Goal: Information Seeking & Learning: Check status

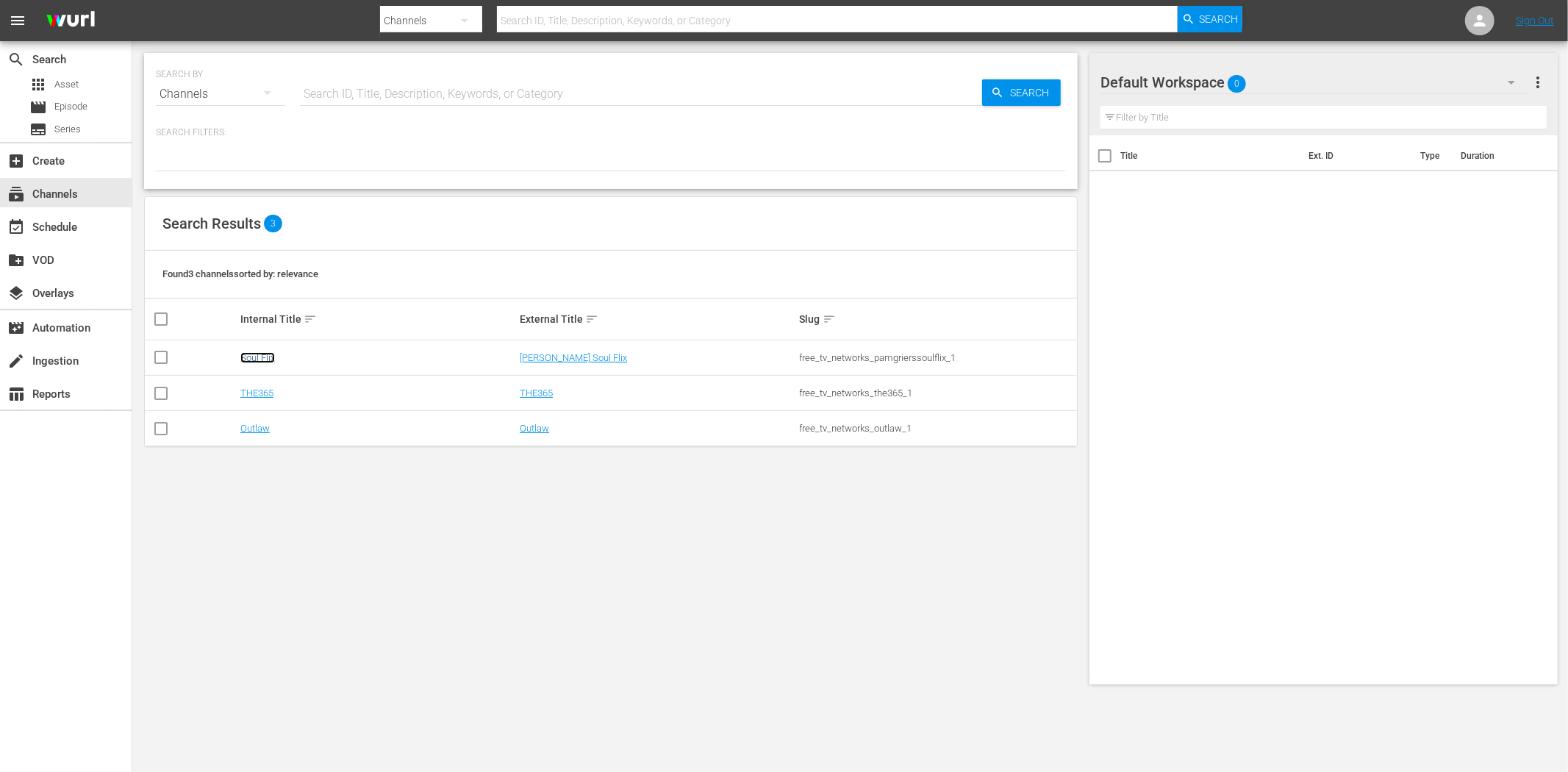
click at [254, 356] on link "Soul Flix" at bounding box center [257, 358] width 34 height 11
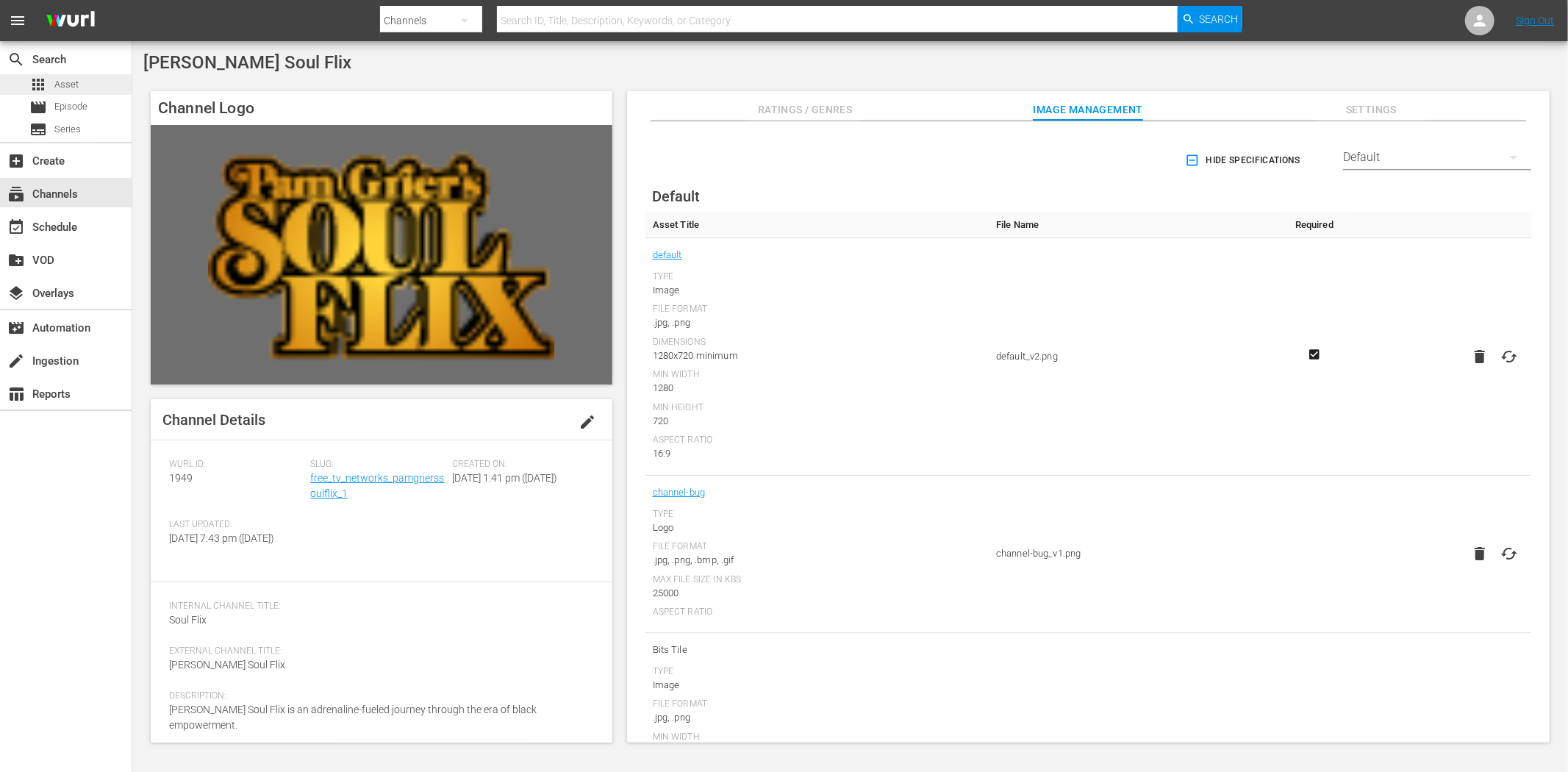
click at [77, 84] on span "Asset" at bounding box center [67, 84] width 24 height 15
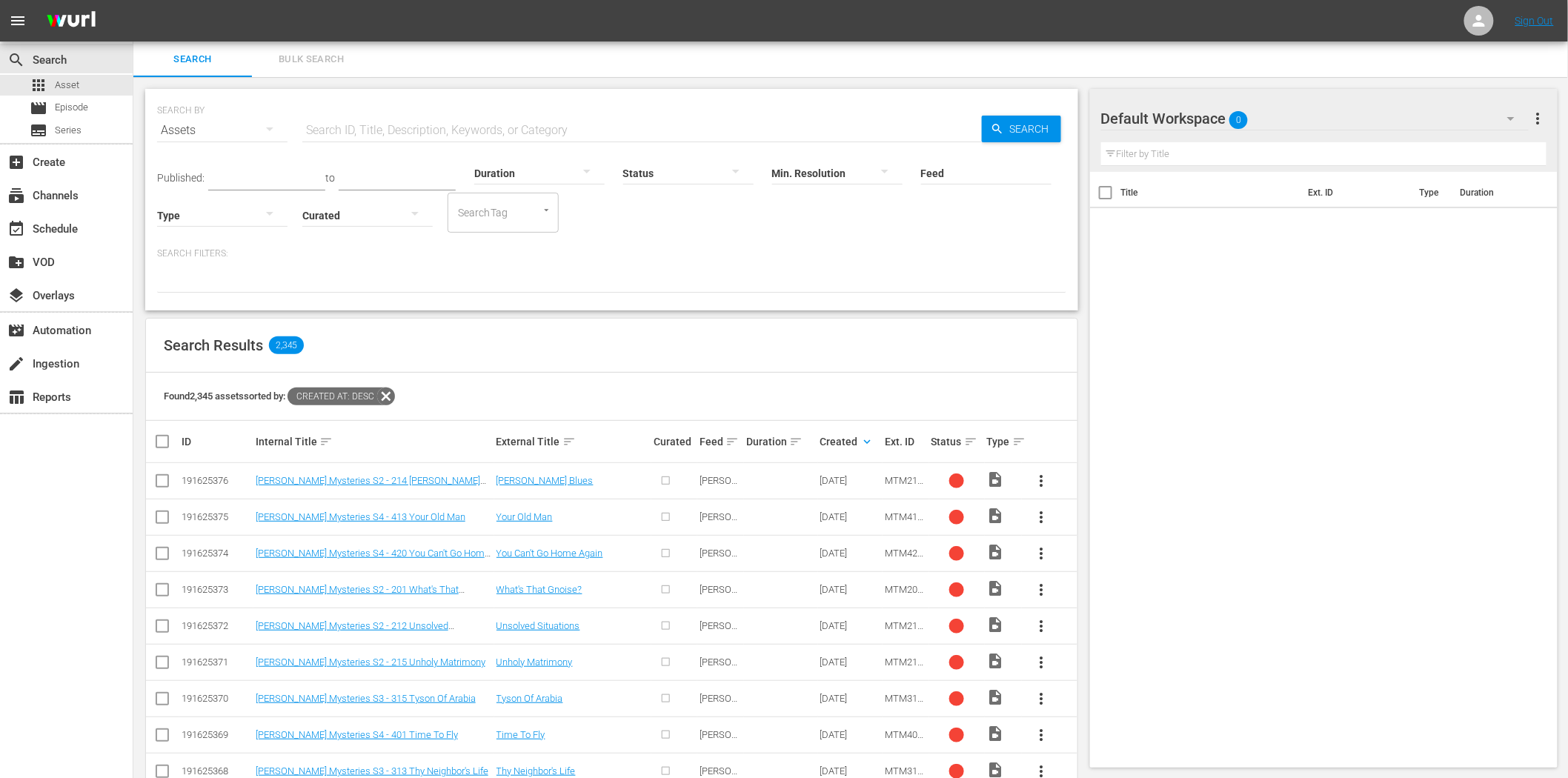
click at [484, 124] on input "text" at bounding box center [641, 130] width 680 height 36
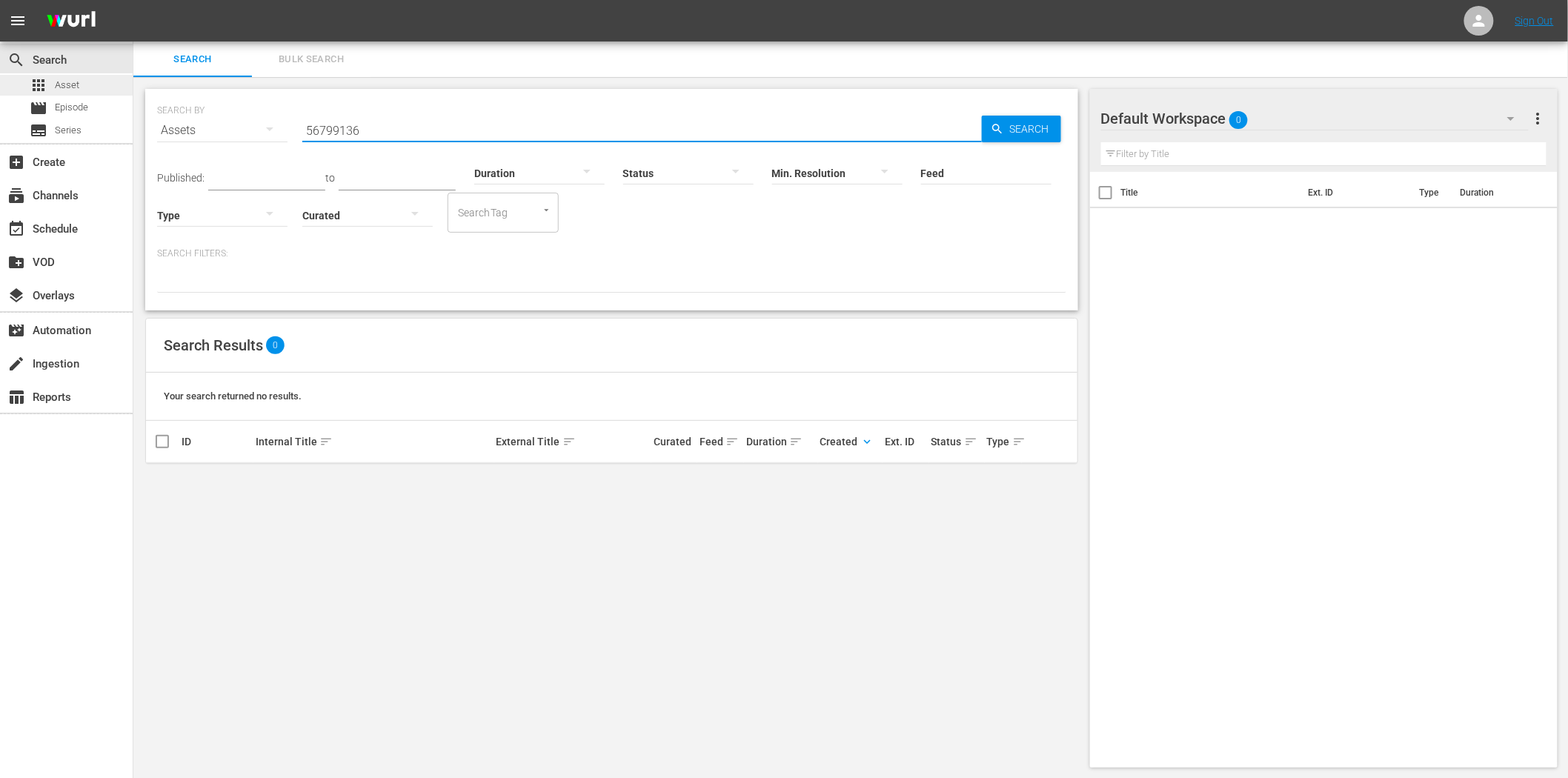
type input "56799136"
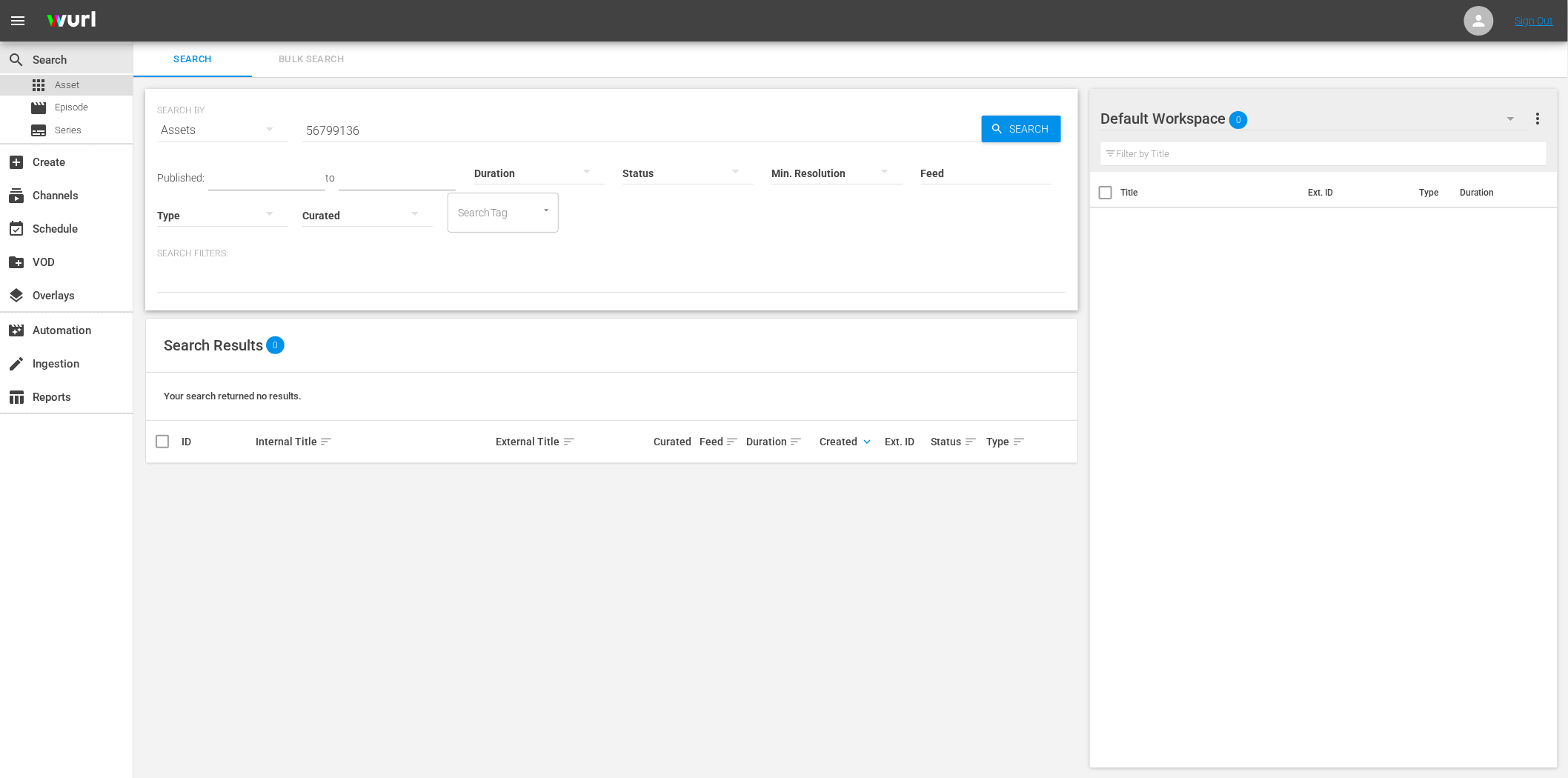
click at [84, 79] on div "apps Asset" at bounding box center [66, 85] width 133 height 21
click at [77, 101] on span "Episode" at bounding box center [72, 108] width 34 height 15
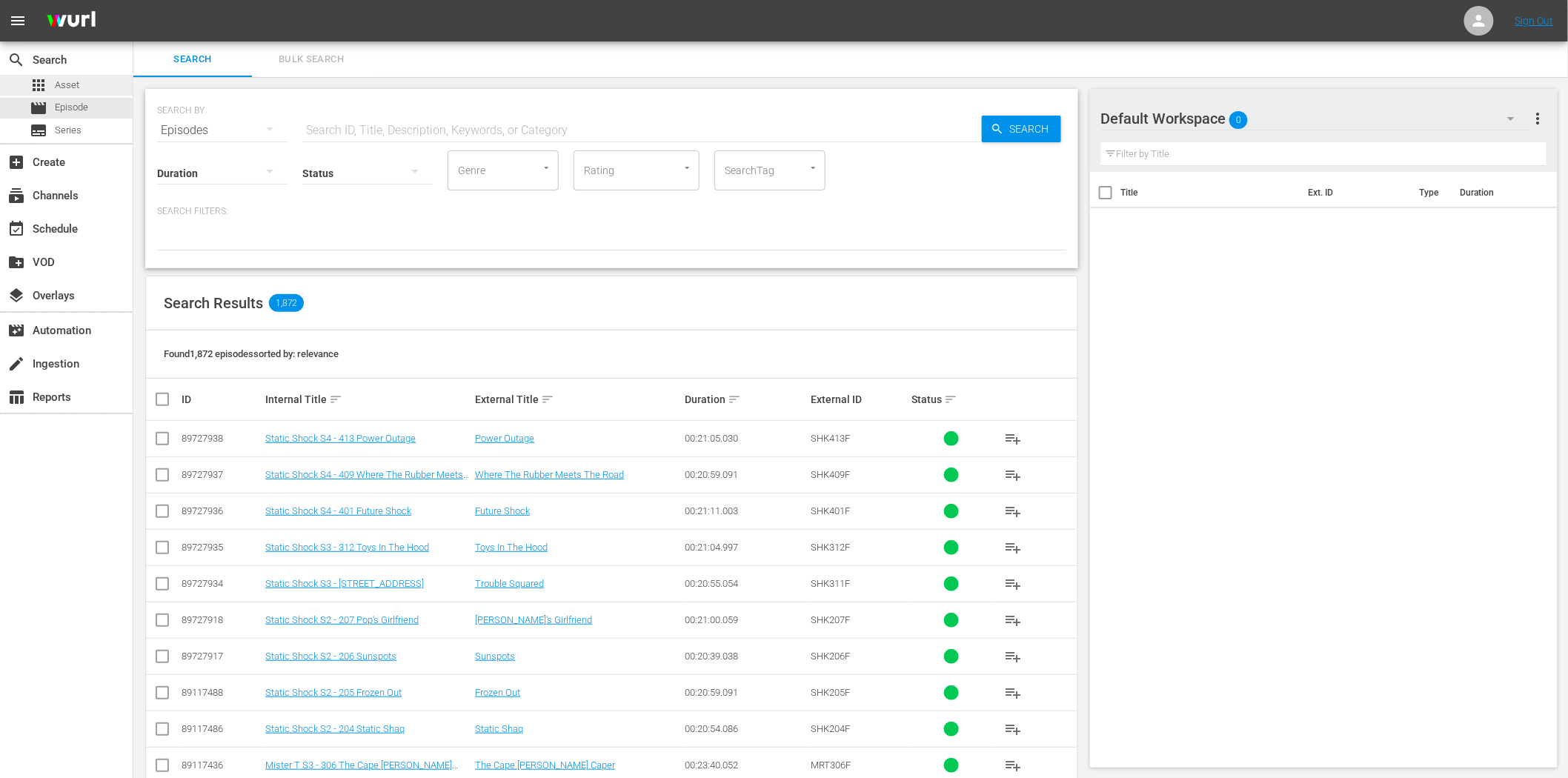
click at [71, 76] on div "apps Asset" at bounding box center [54, 85] width 50 height 21
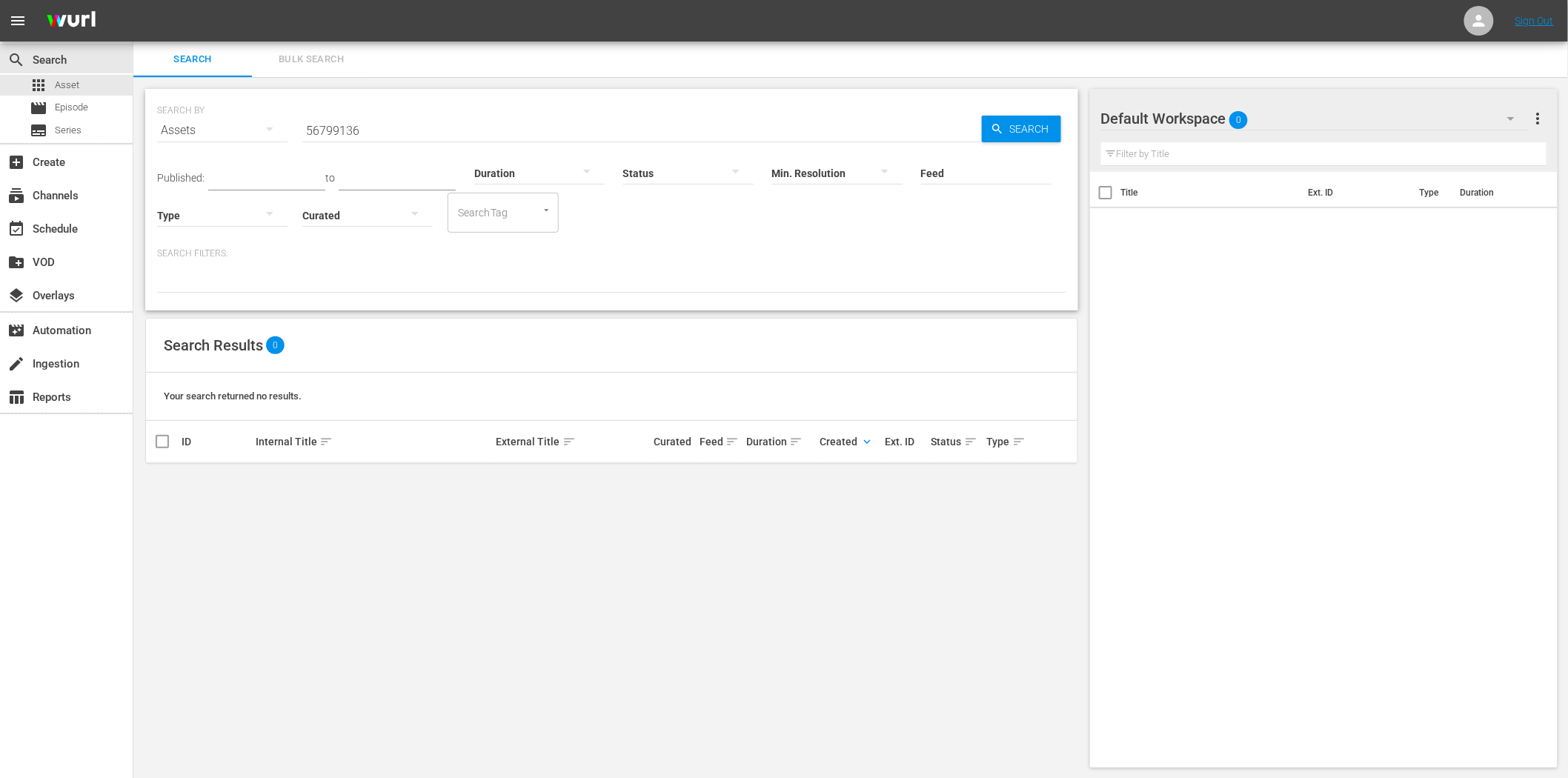
click at [398, 126] on input "56799136" at bounding box center [641, 130] width 680 height 36
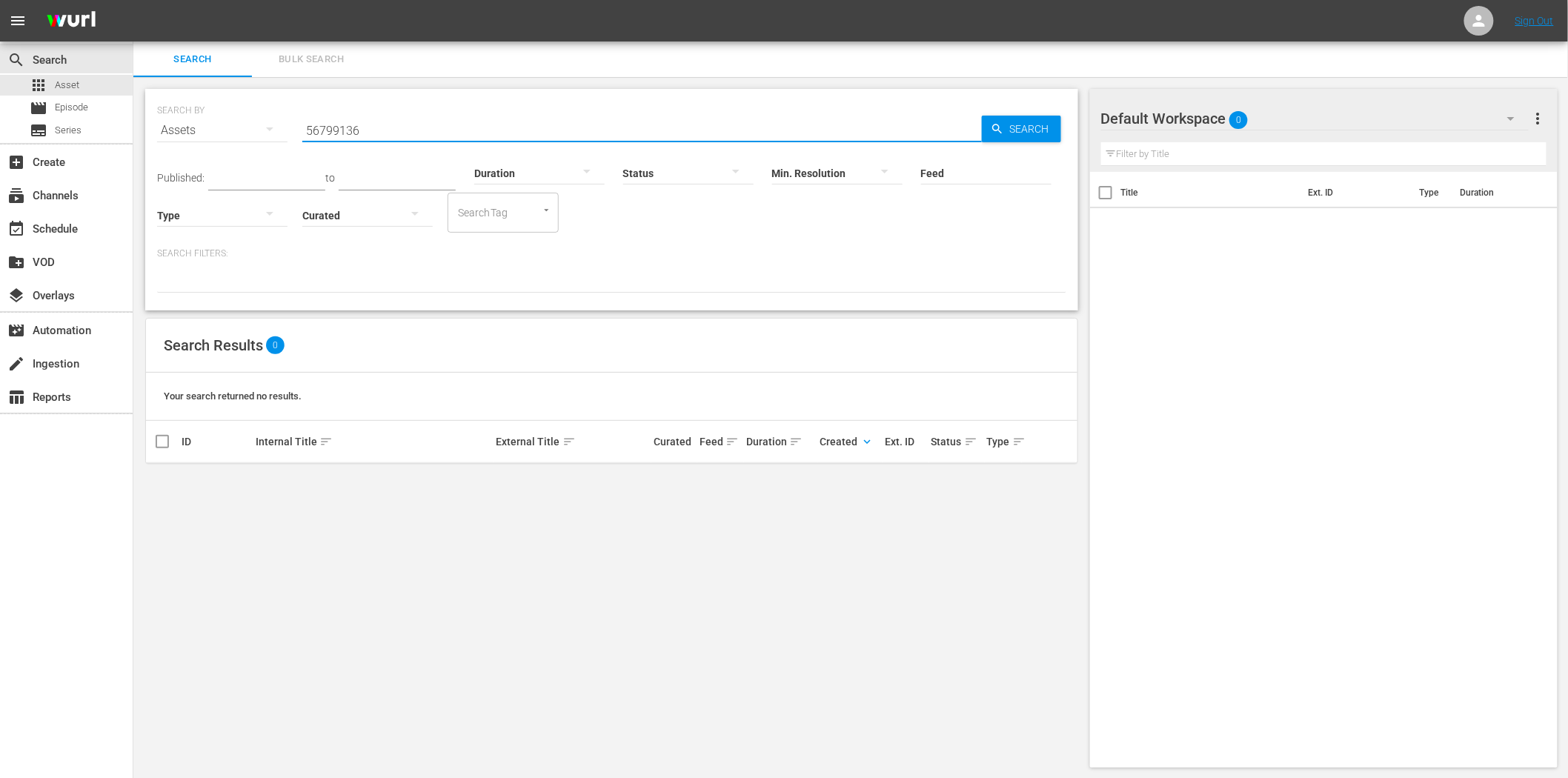
click at [398, 126] on input "56799136" at bounding box center [641, 130] width 680 height 36
type input "m"
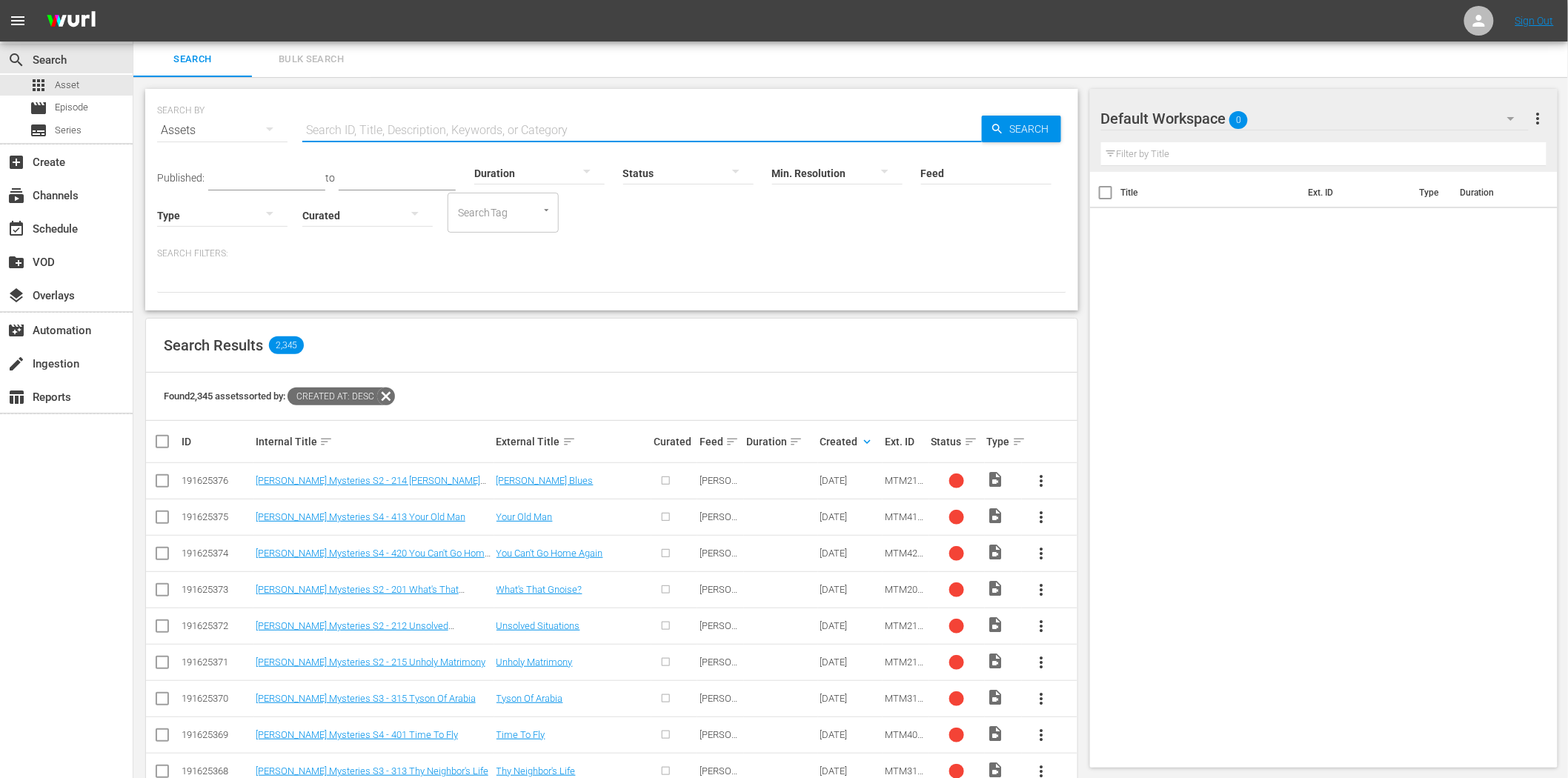
click at [540, 134] on input "text" at bounding box center [641, 130] width 680 height 36
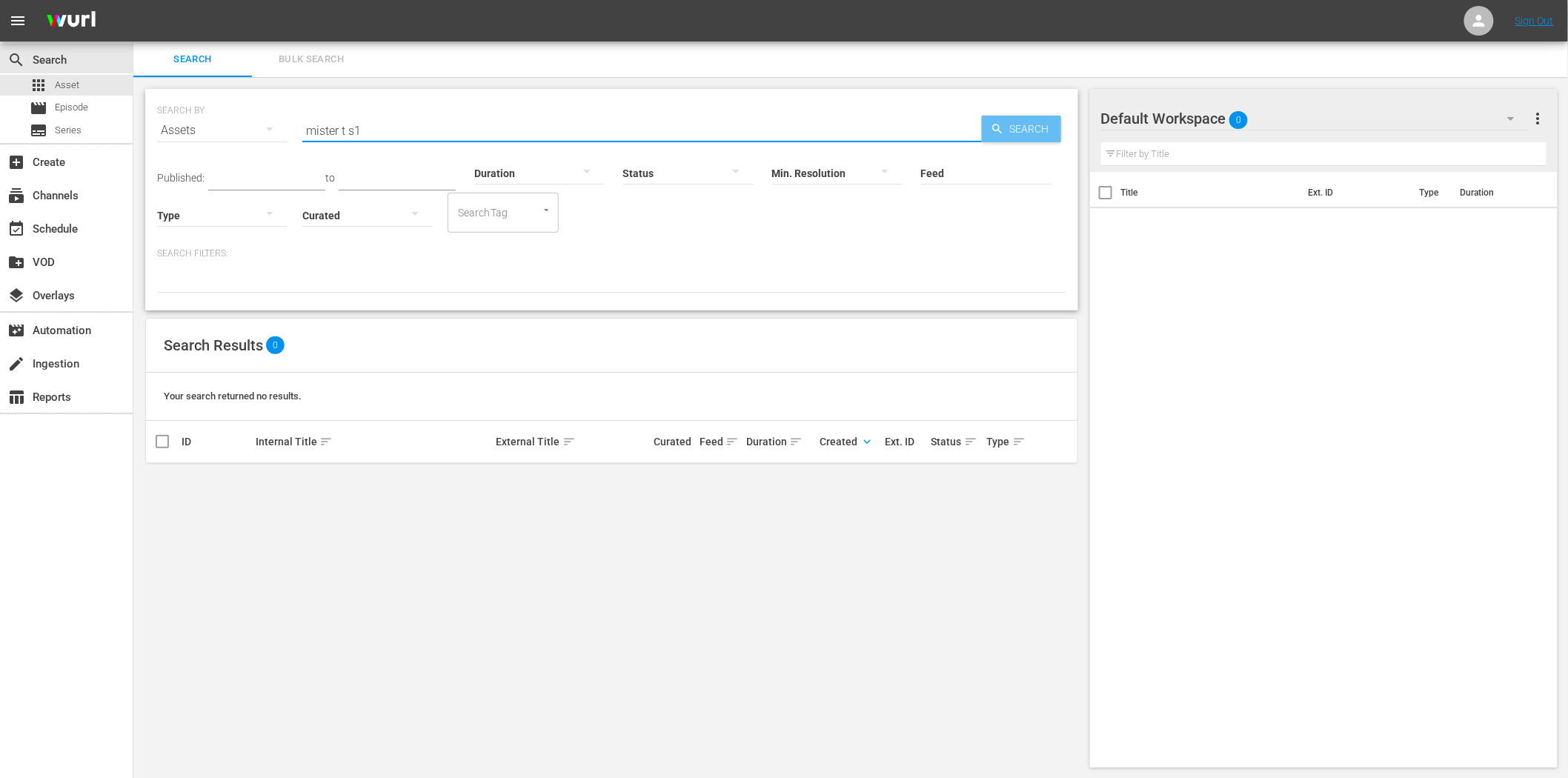
type input "mister t s1"
click at [1002, 132] on icon "button" at bounding box center [998, 129] width 13 height 13
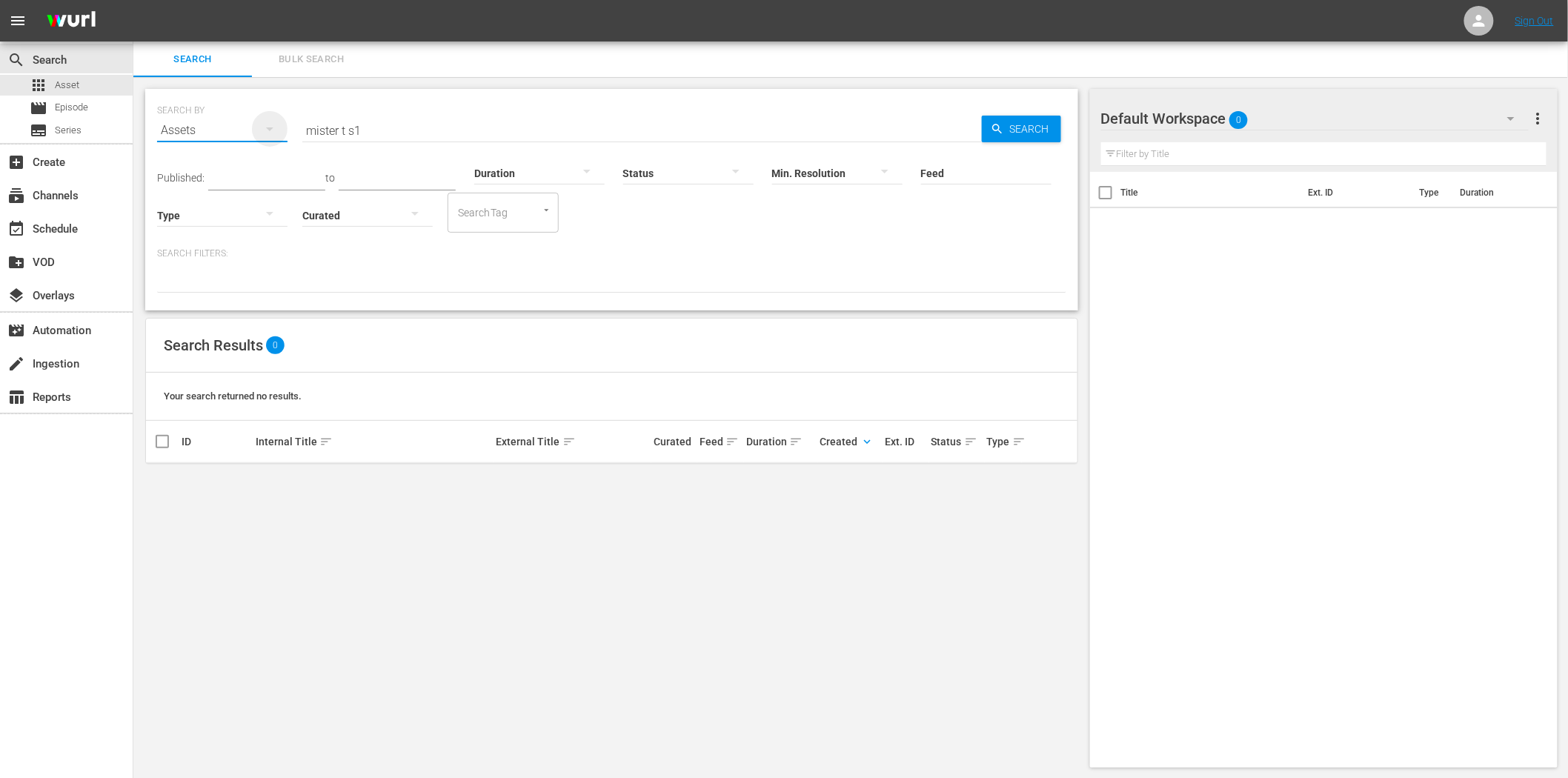
click at [273, 123] on icon "button" at bounding box center [269, 128] width 18 height 18
click at [209, 205] on div "Series" at bounding box center [204, 206] width 59 height 23
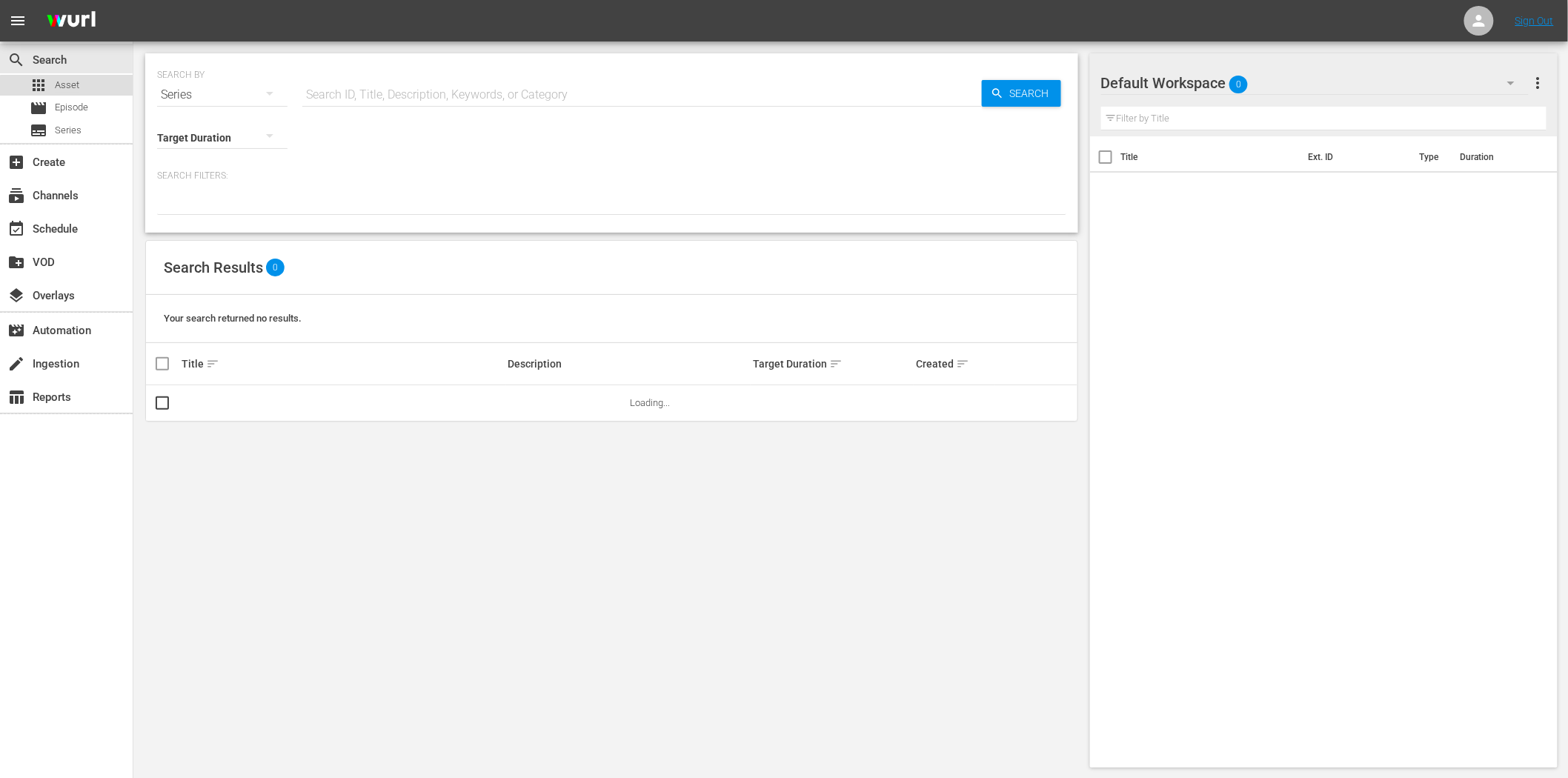
click at [67, 87] on span "Asset" at bounding box center [67, 85] width 24 height 15
type input "mister t s1"
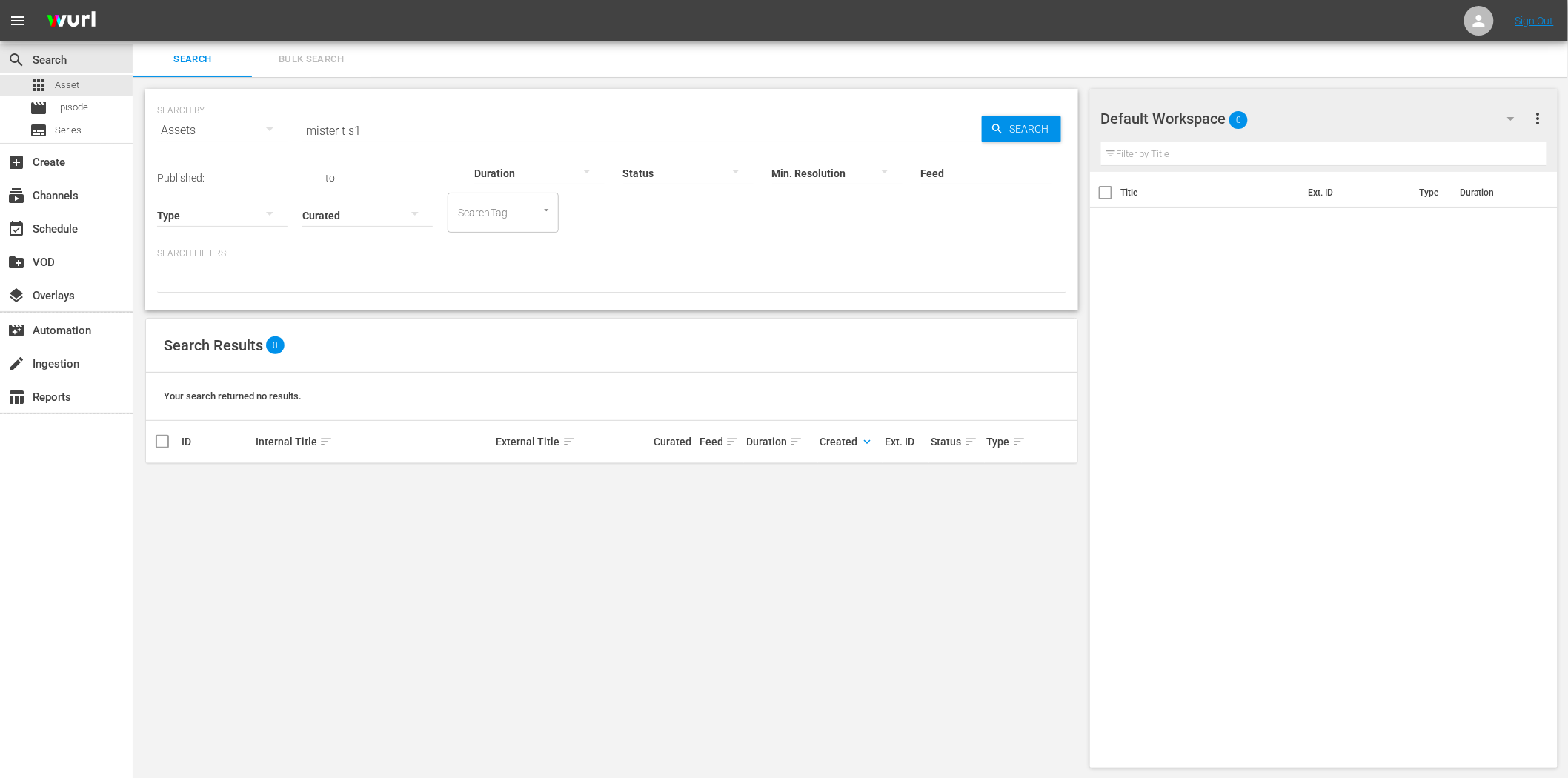
click at [689, 141] on div "Status" at bounding box center [687, 164] width 130 height 53
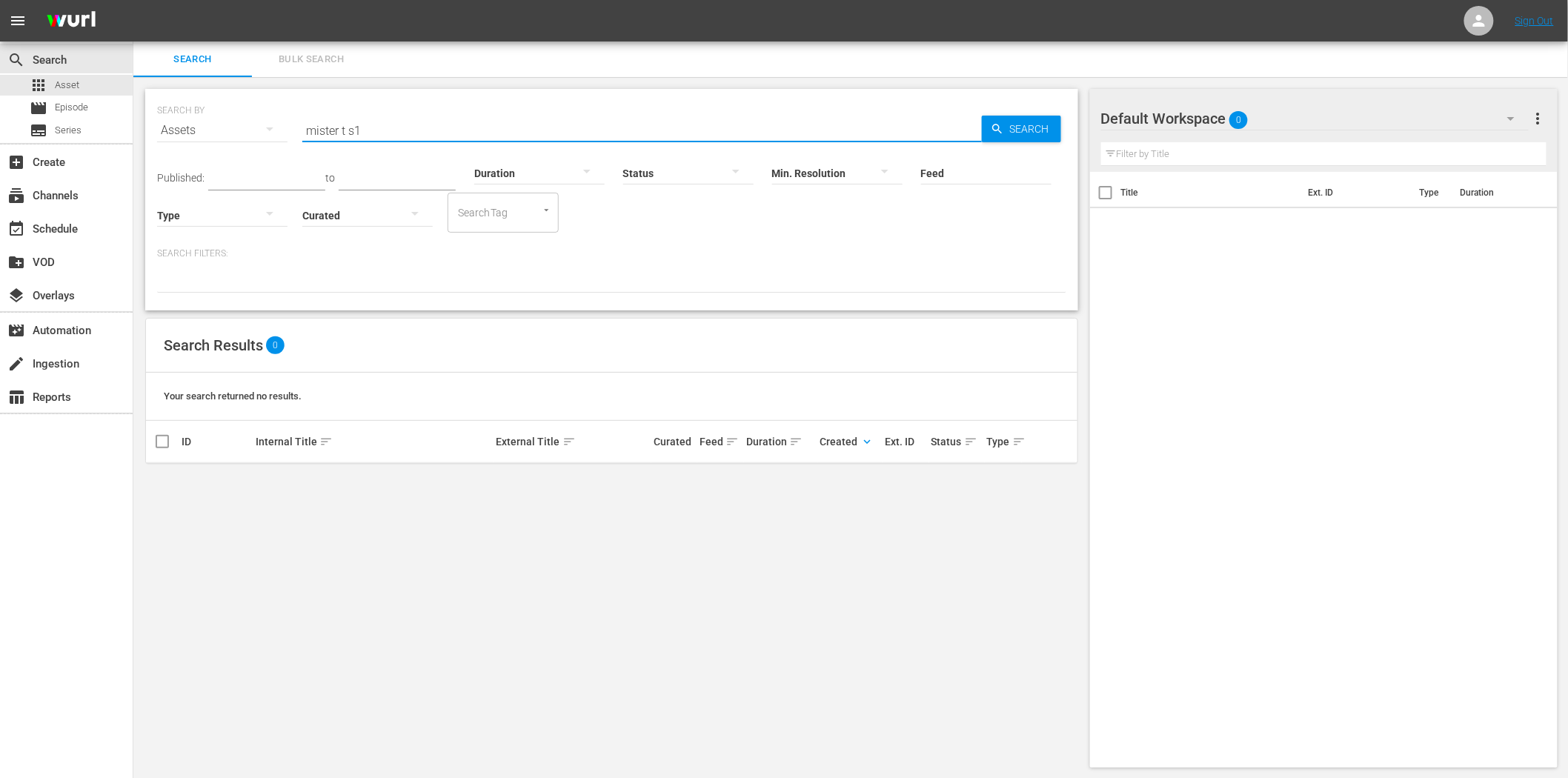
click at [690, 134] on input "mister t s1" at bounding box center [641, 130] width 680 height 36
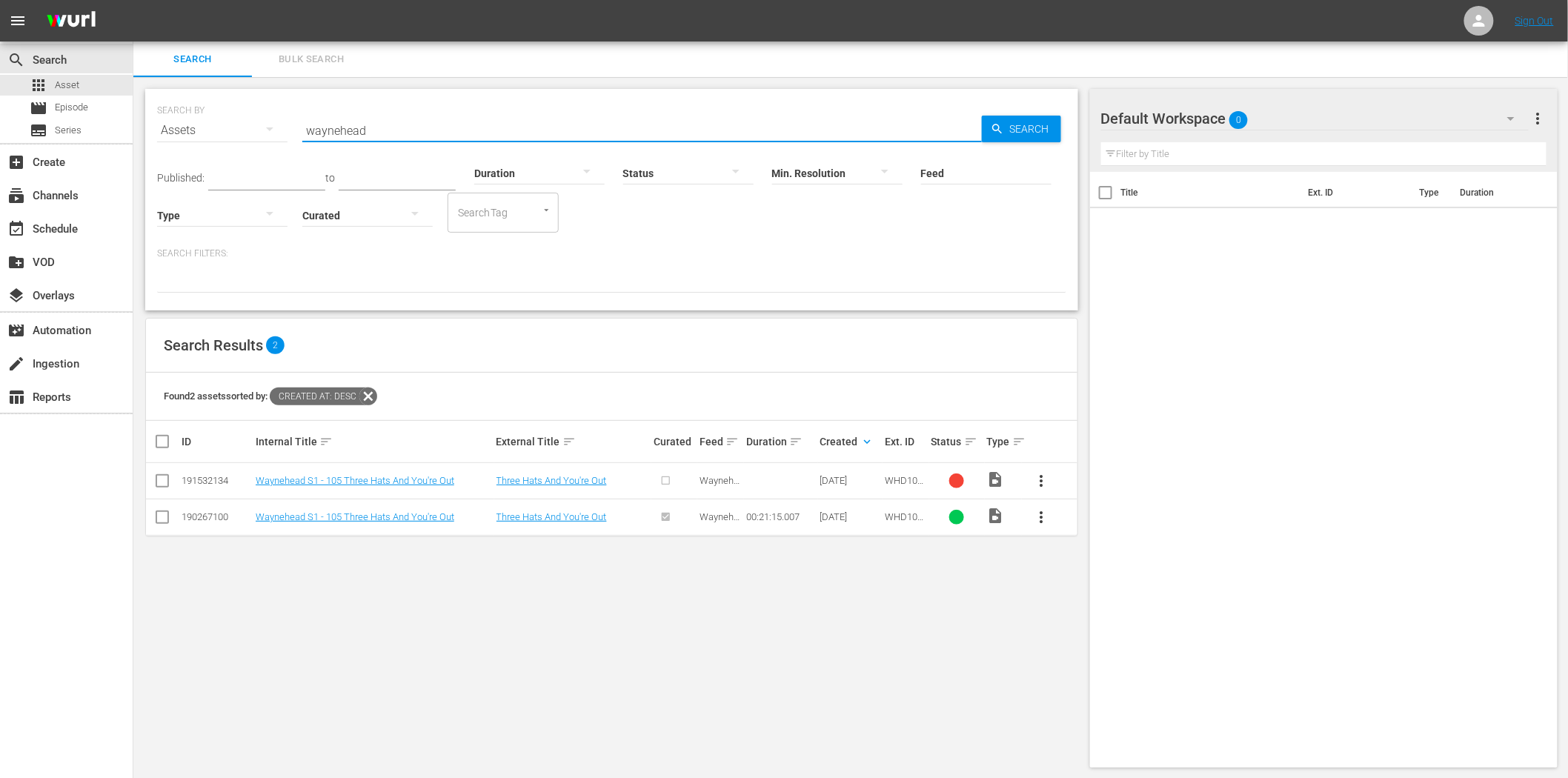
type input "waynehead"
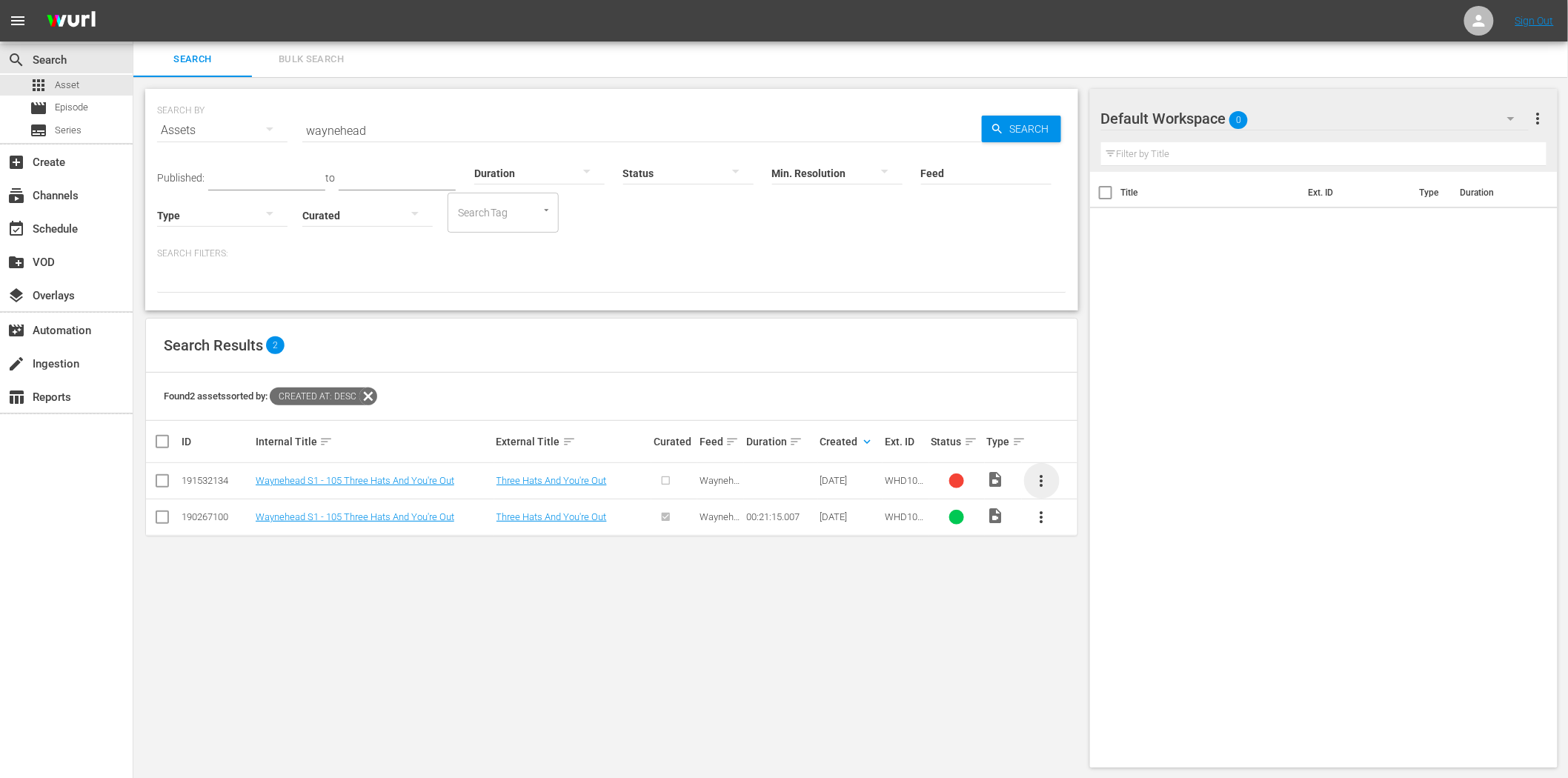
click at [1044, 472] on span "more_vert" at bounding box center [1042, 481] width 18 height 18
click at [1107, 588] on div "Episode" at bounding box center [1122, 594] width 101 height 36
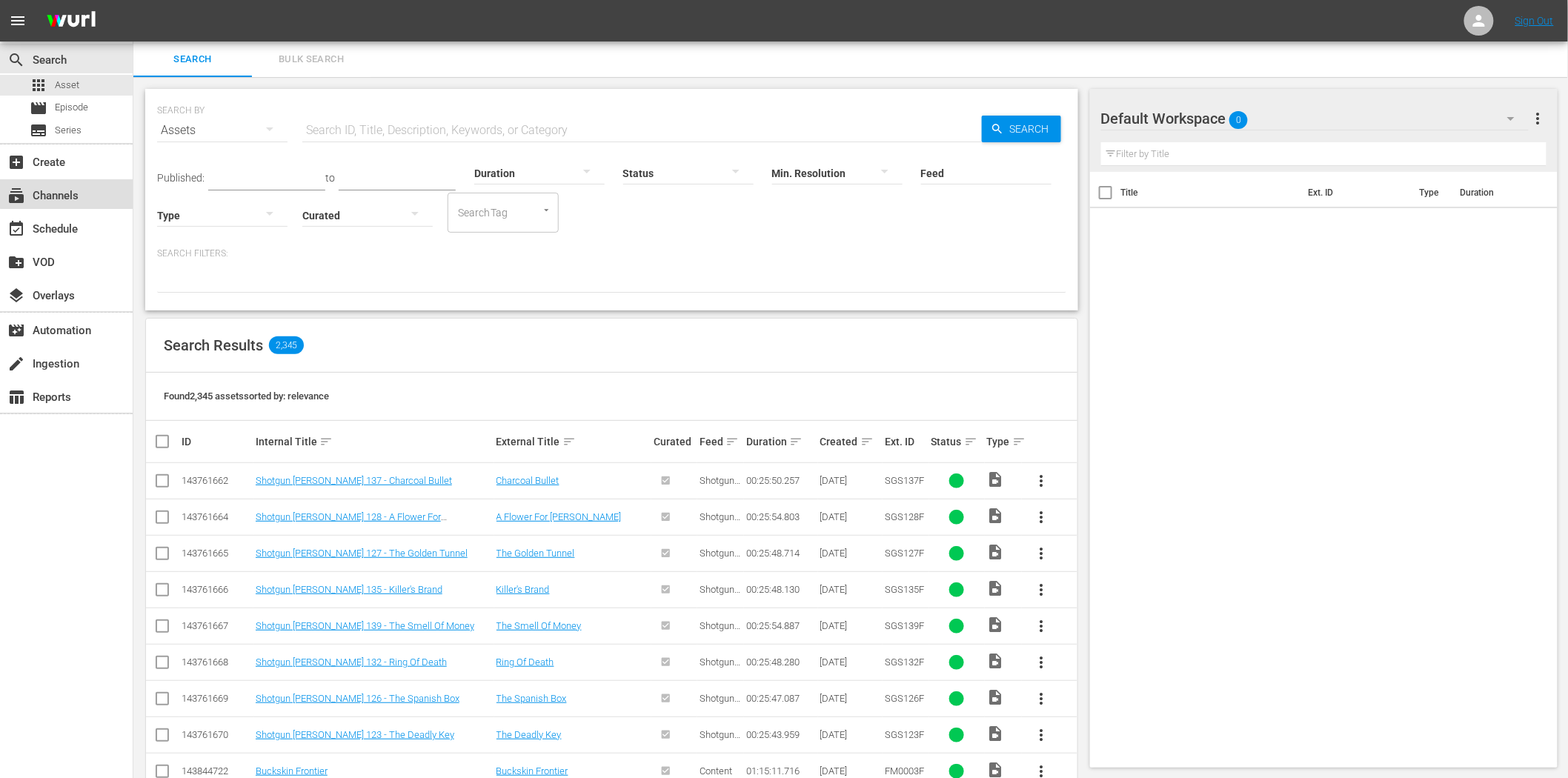
click at [66, 181] on div "subscriptions Channels" at bounding box center [66, 194] width 133 height 30
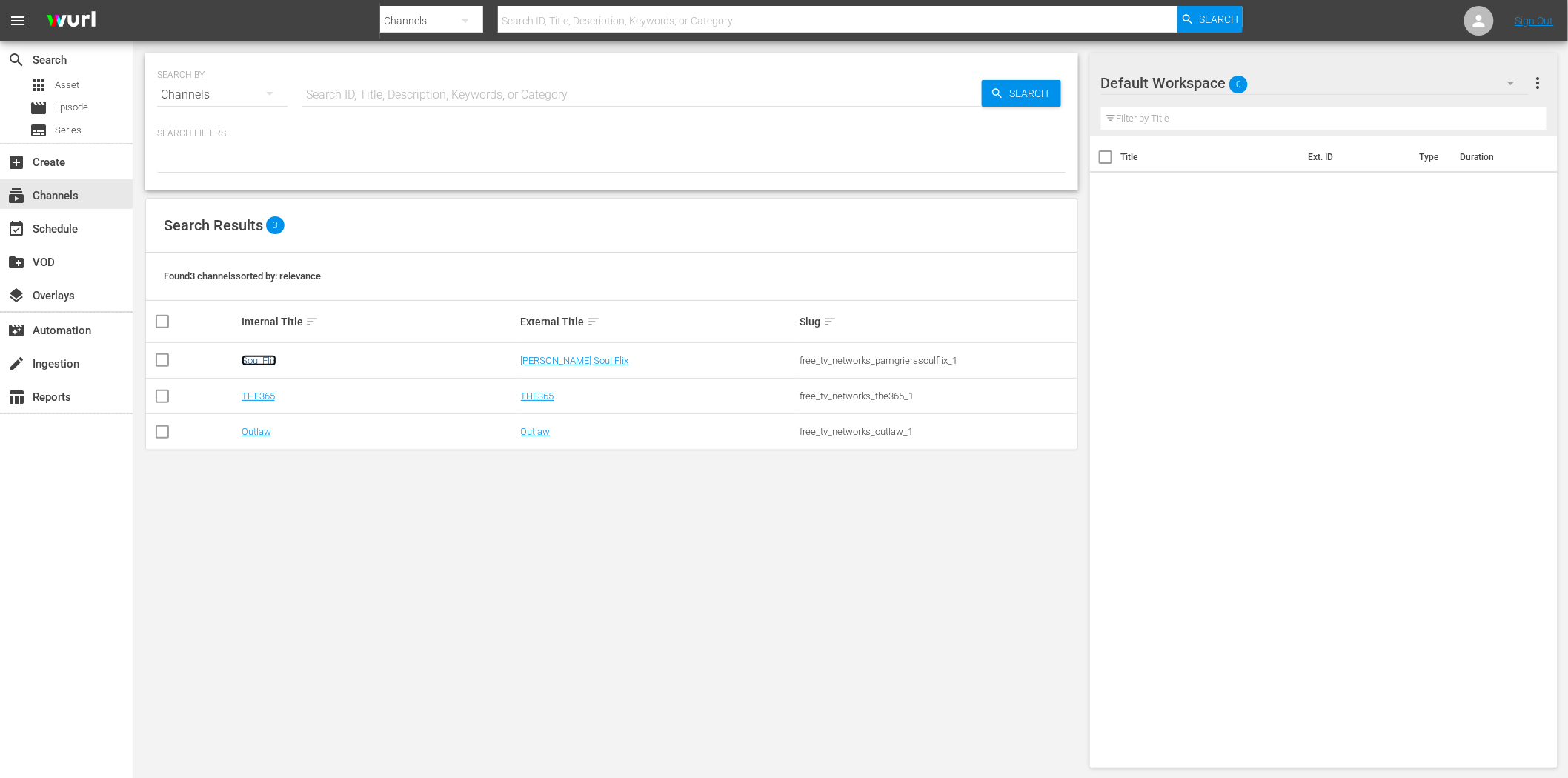
click at [264, 361] on link "Soul Flix" at bounding box center [258, 361] width 35 height 11
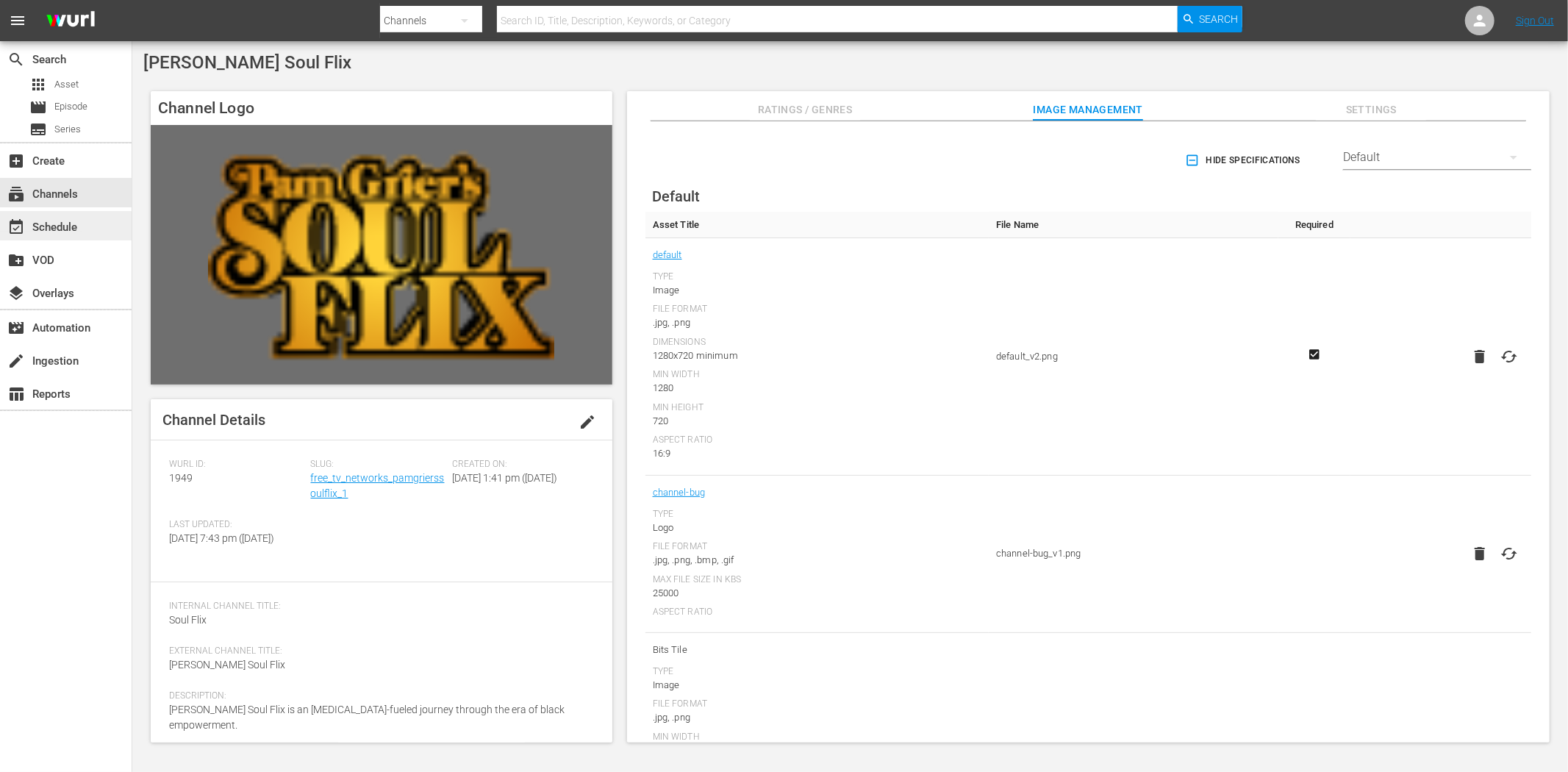
click at [59, 232] on div "event_available Schedule" at bounding box center [41, 225] width 83 height 13
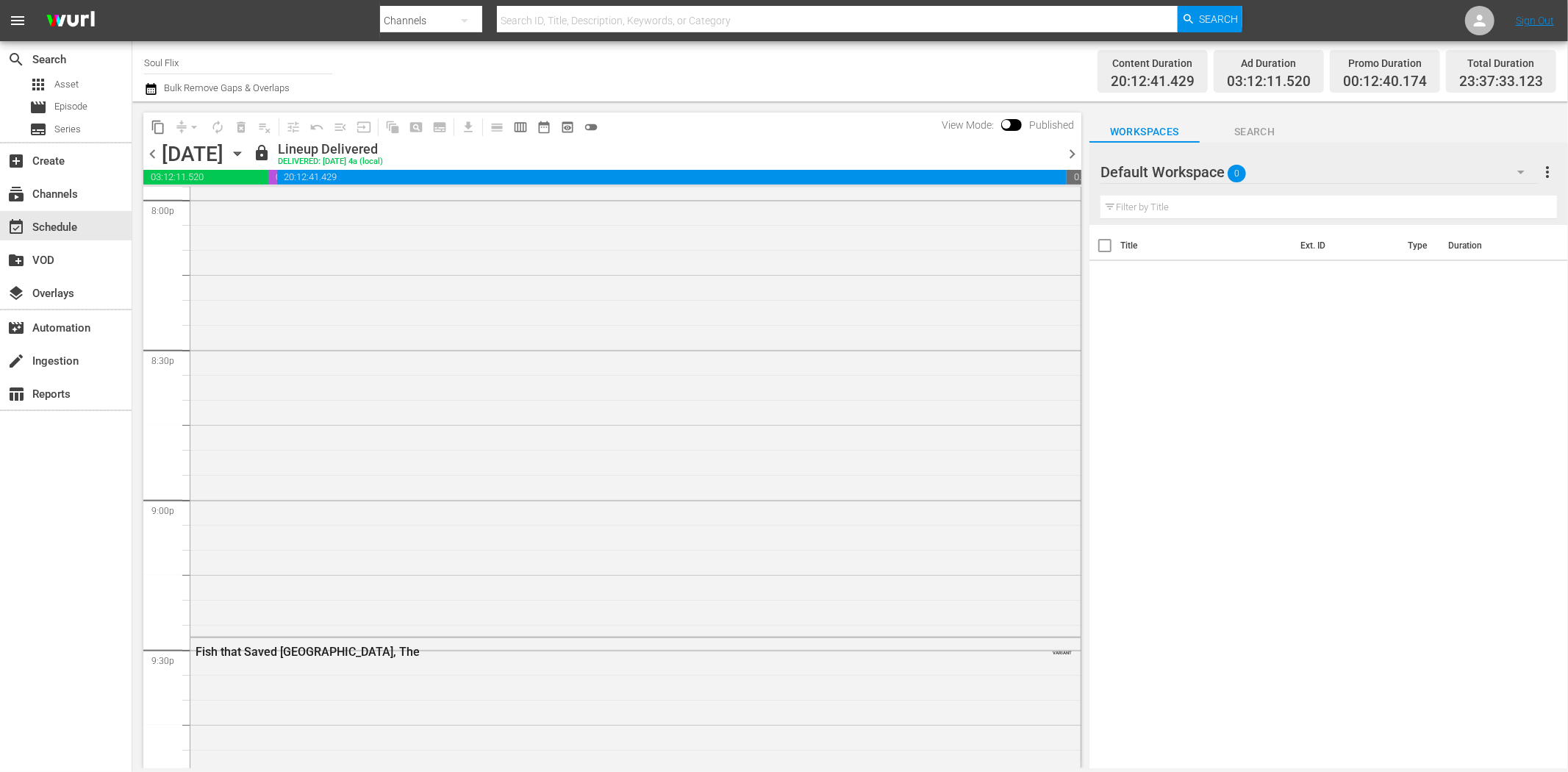
scroll to position [5964, 0]
click at [778, 471] on div "End Of The Road (1970) (edited) VARIANT" at bounding box center [636, 349] width 891 height 618
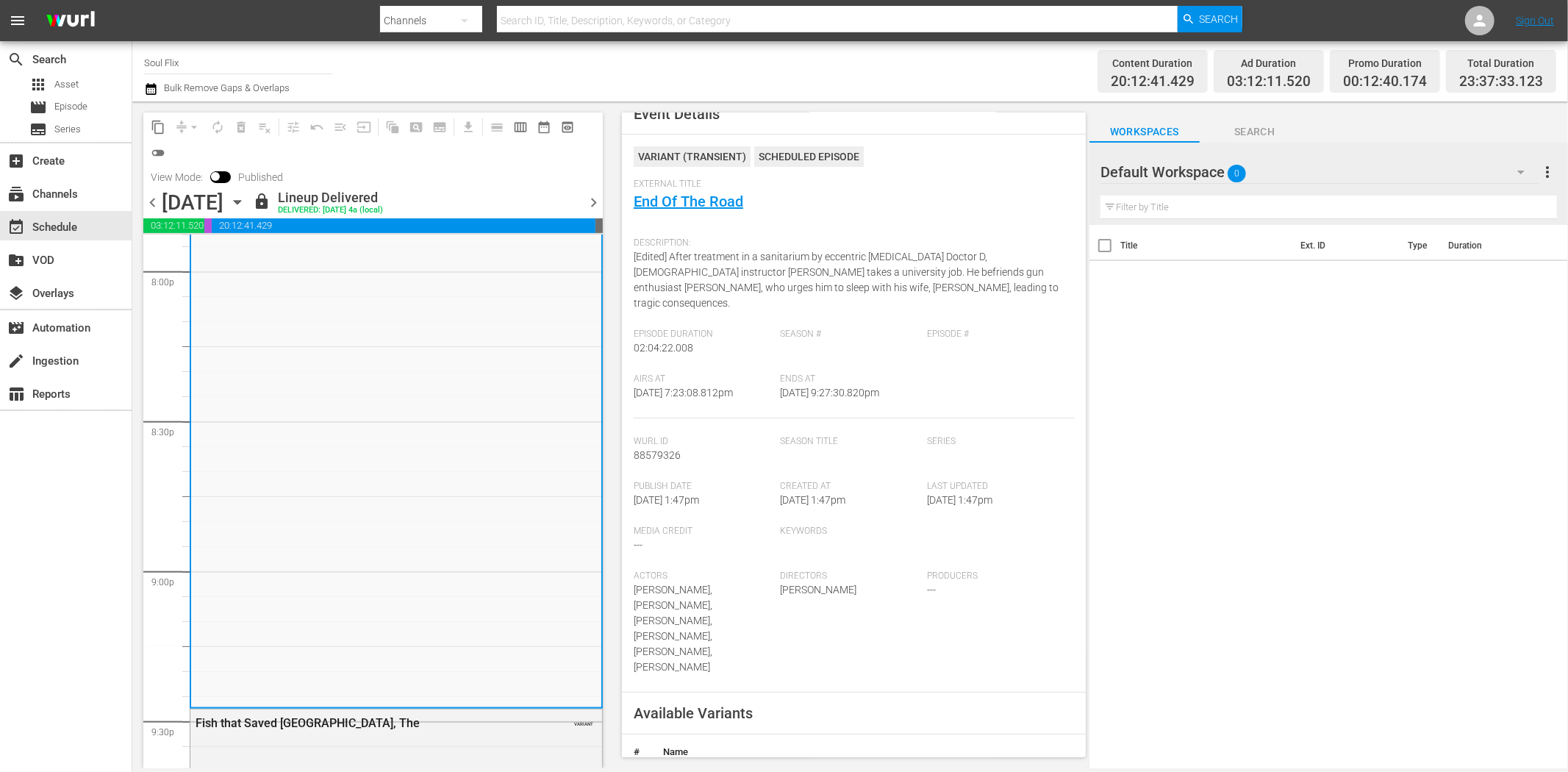
scroll to position [0, 0]
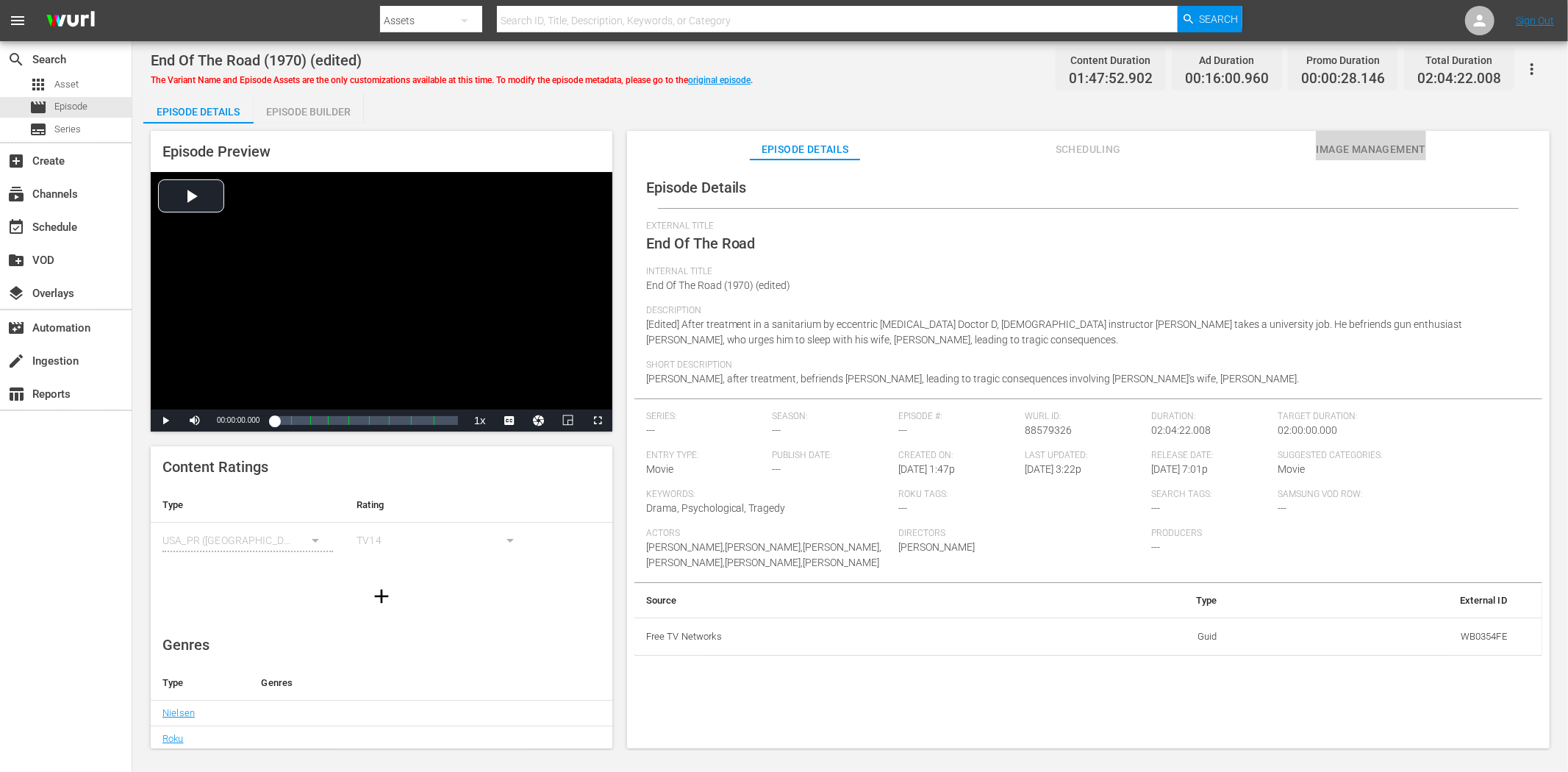
click at [1380, 141] on span "Image Management" at bounding box center [1371, 149] width 110 height 19
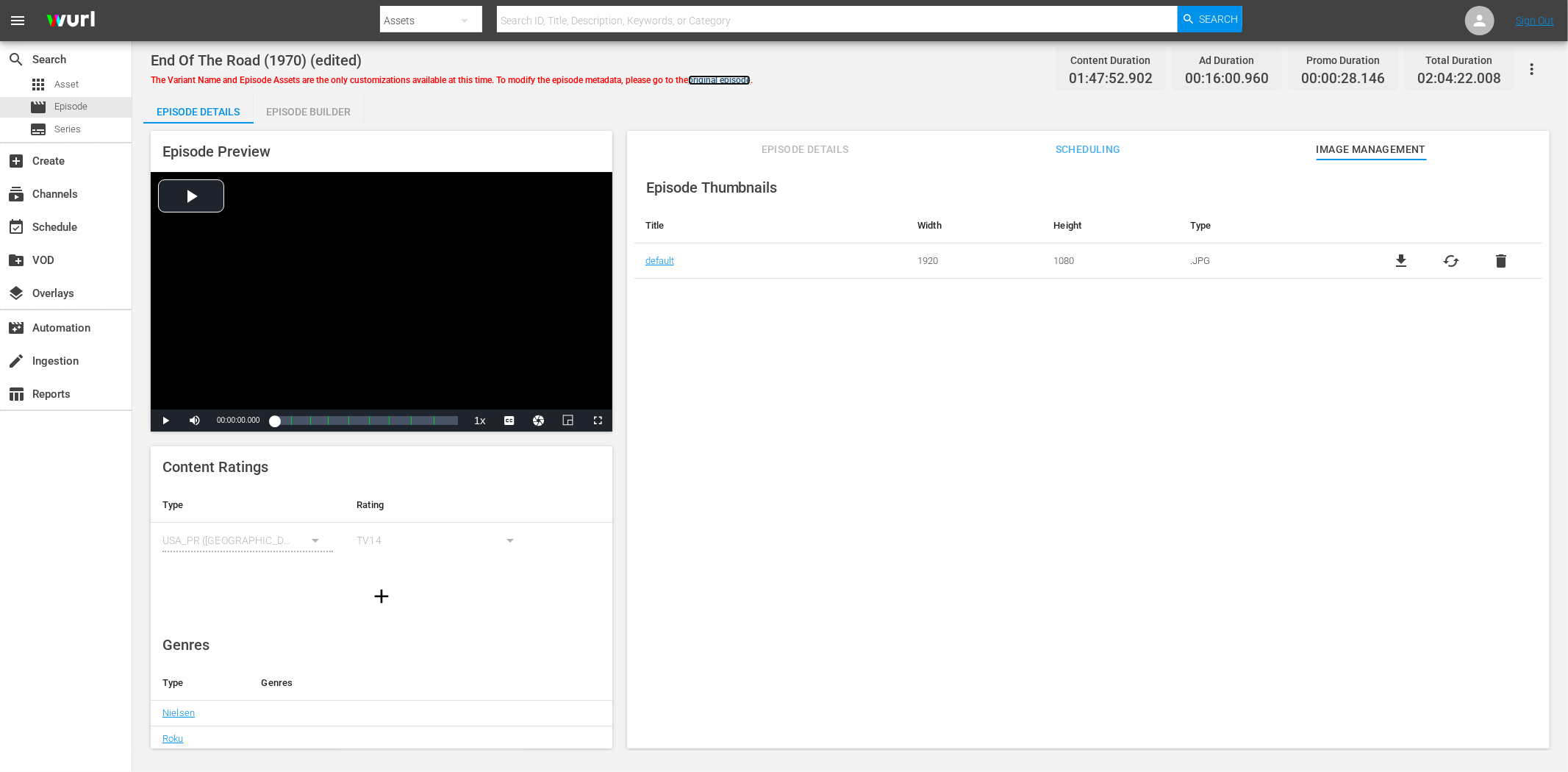
click at [729, 75] on link "original episode" at bounding box center [719, 80] width 62 height 10
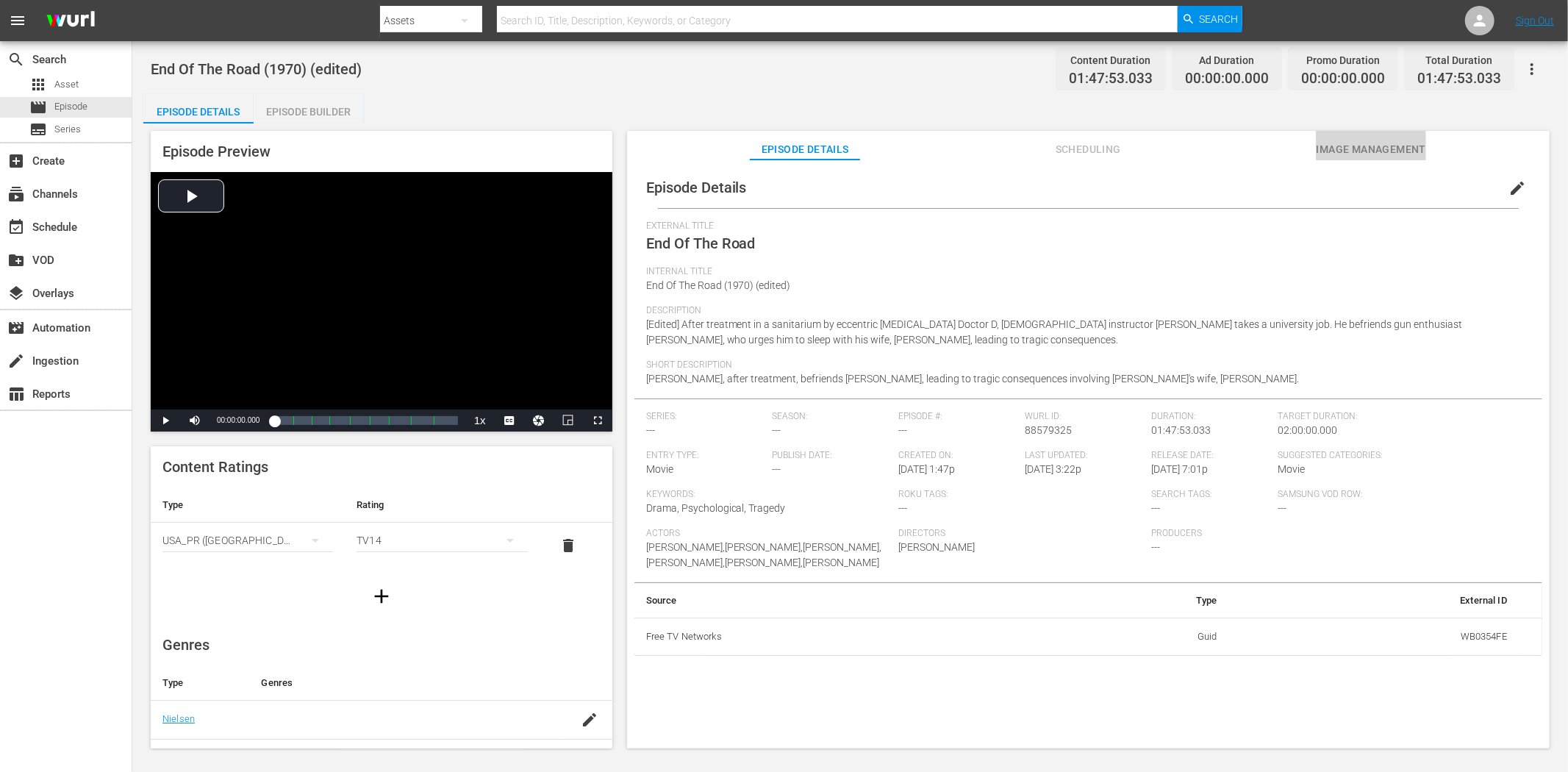
click at [1426, 147] on span "Image Management" at bounding box center [1371, 149] width 110 height 19
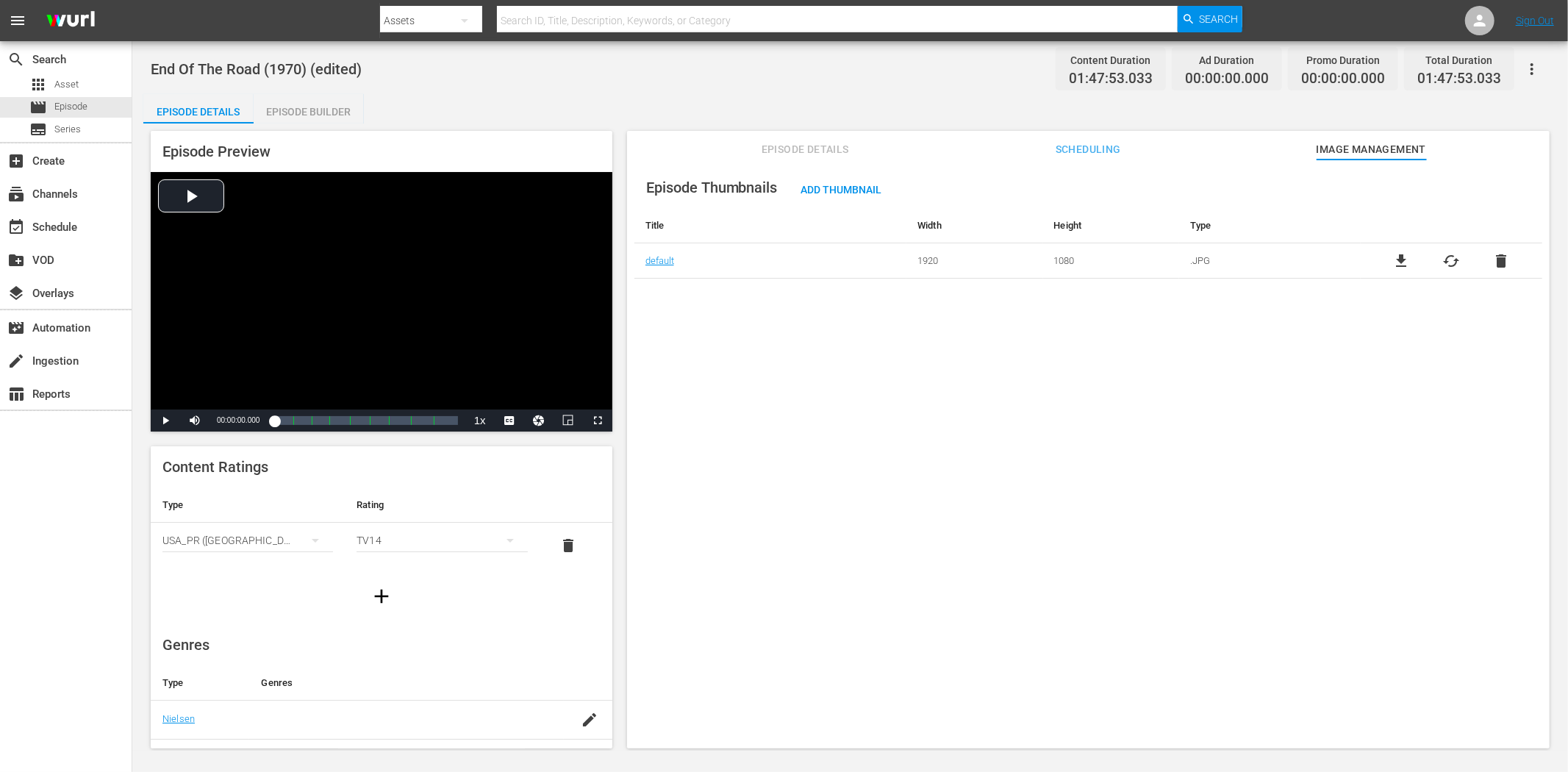
click at [777, 152] on span "Episode Details" at bounding box center [804, 149] width 110 height 19
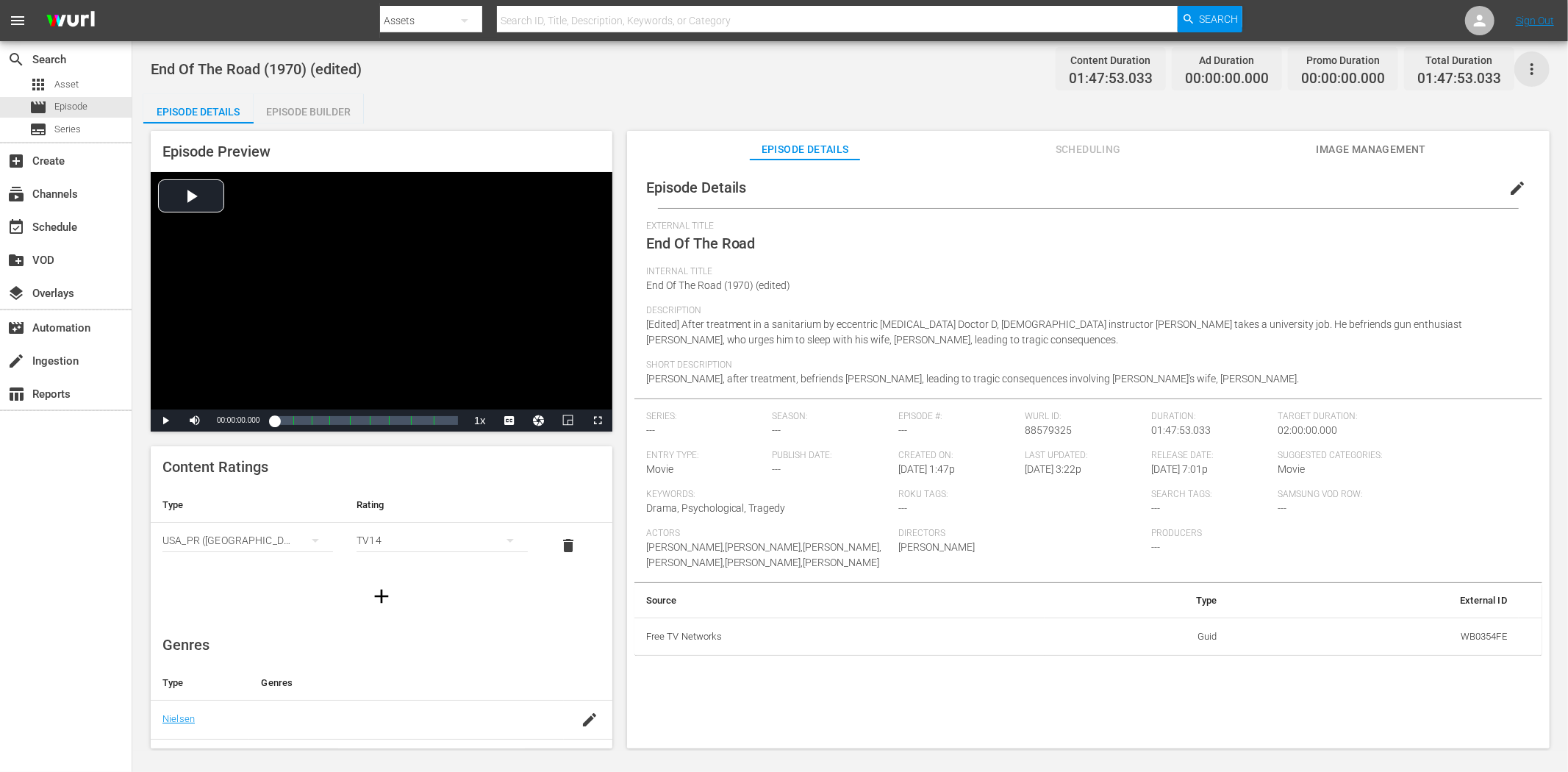
click at [1532, 67] on icon "button" at bounding box center [1532, 69] width 18 height 18
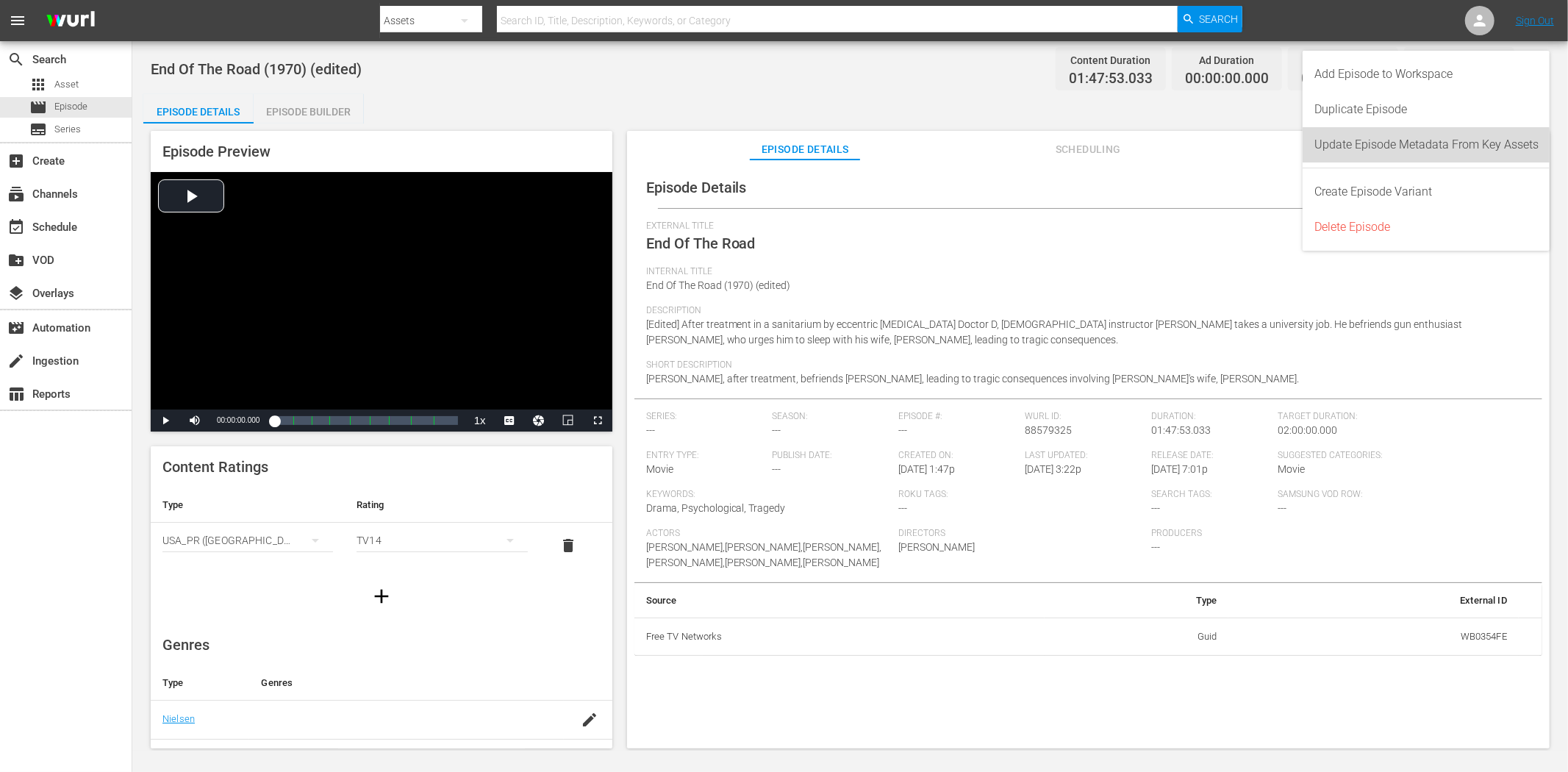
click at [1422, 154] on div "Update Episode Metadata From Key Assets" at bounding box center [1427, 145] width 225 height 35
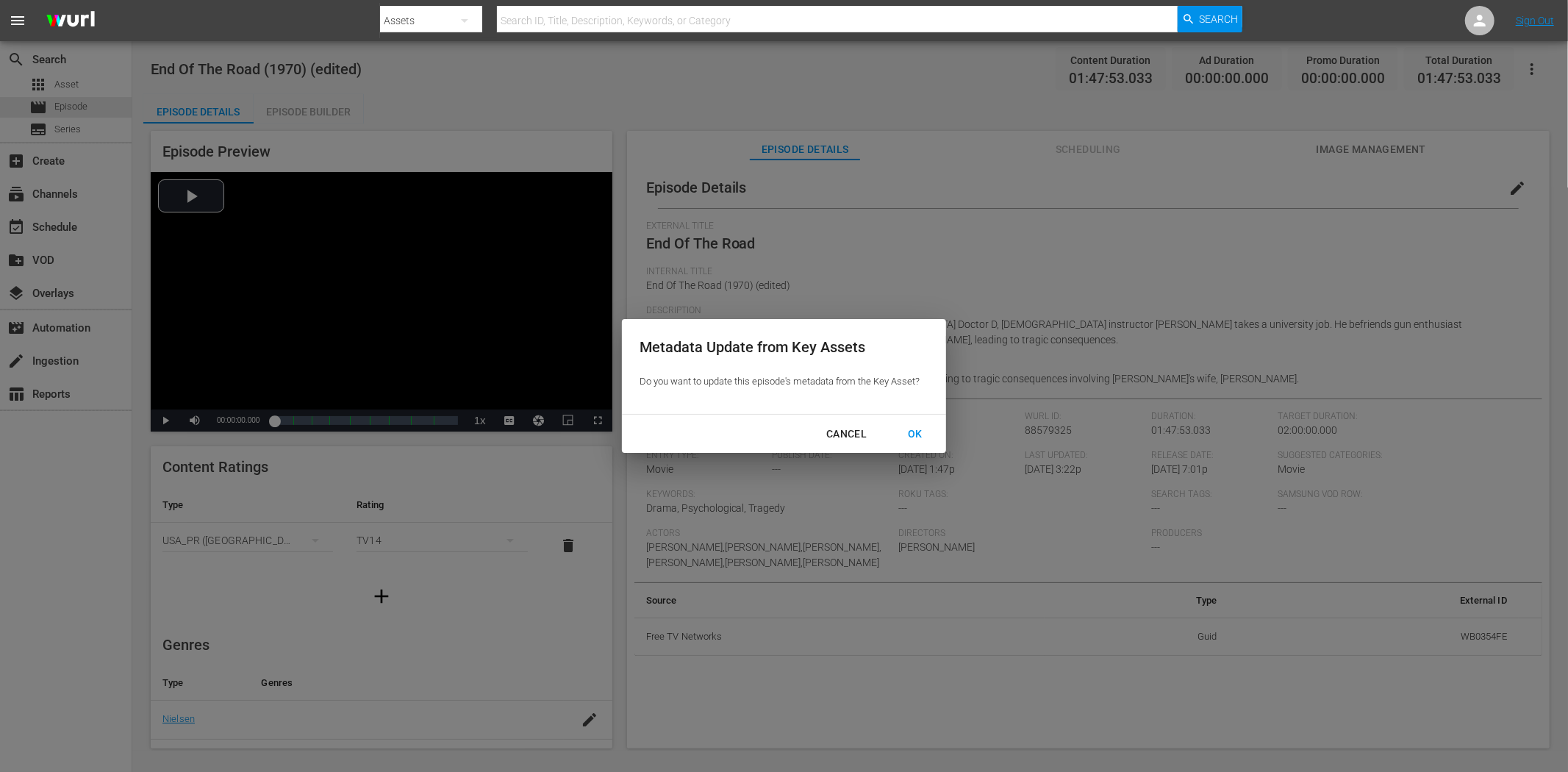
click at [921, 427] on div "OK" at bounding box center [915, 434] width 38 height 19
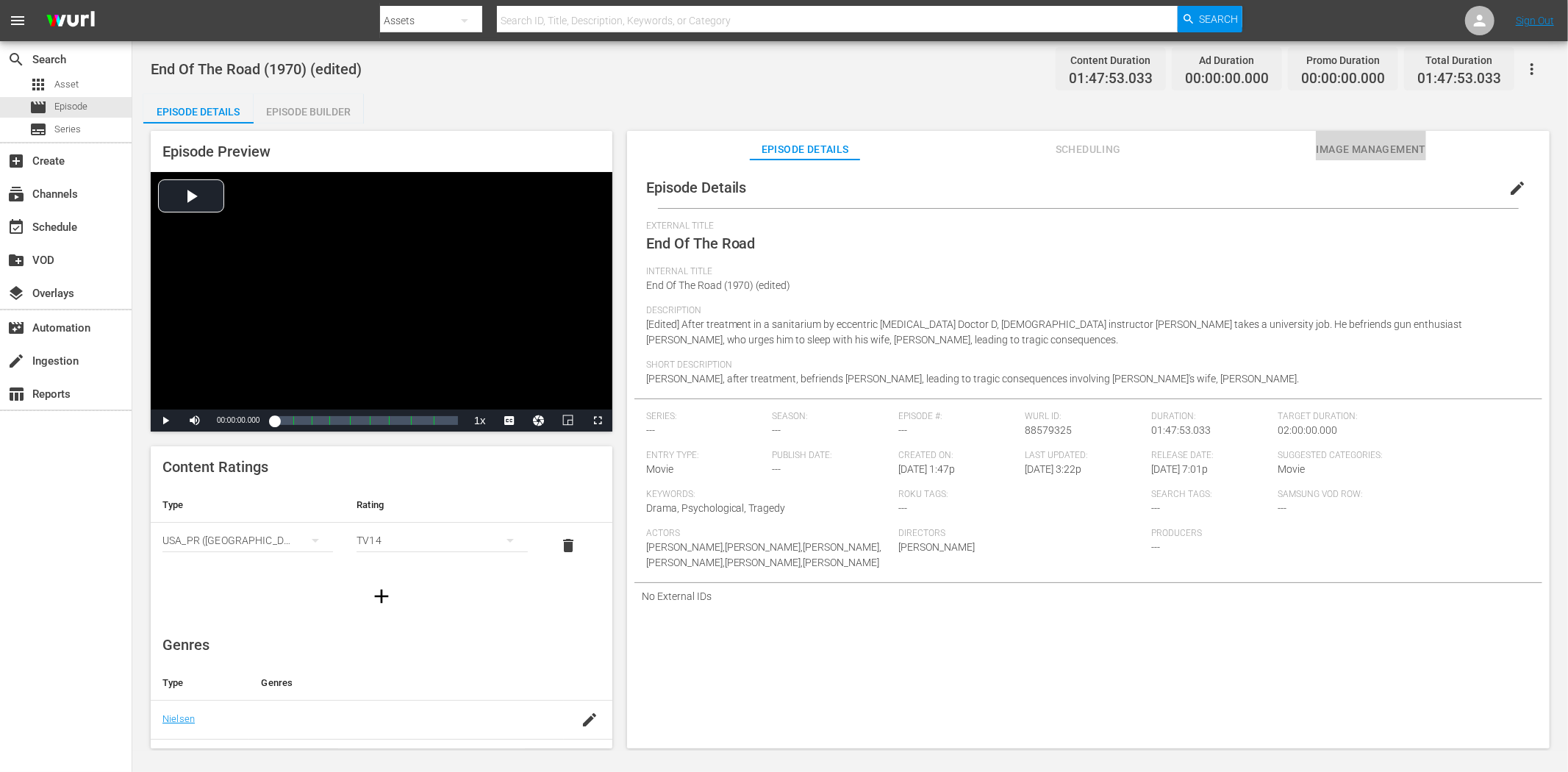
click at [1352, 145] on span "Image Management" at bounding box center [1371, 149] width 110 height 19
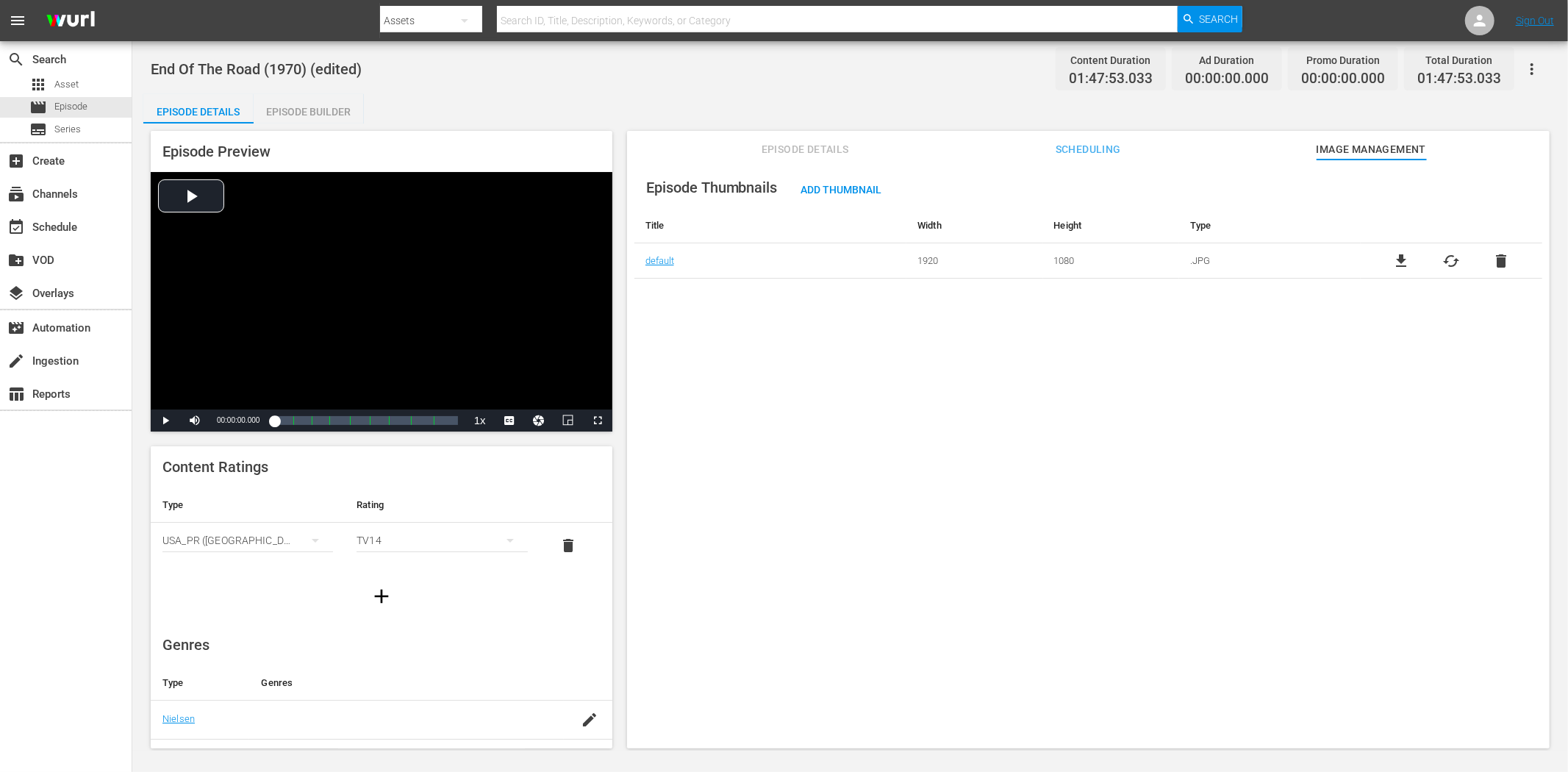
click at [788, 149] on span "Episode Details" at bounding box center [804, 149] width 110 height 19
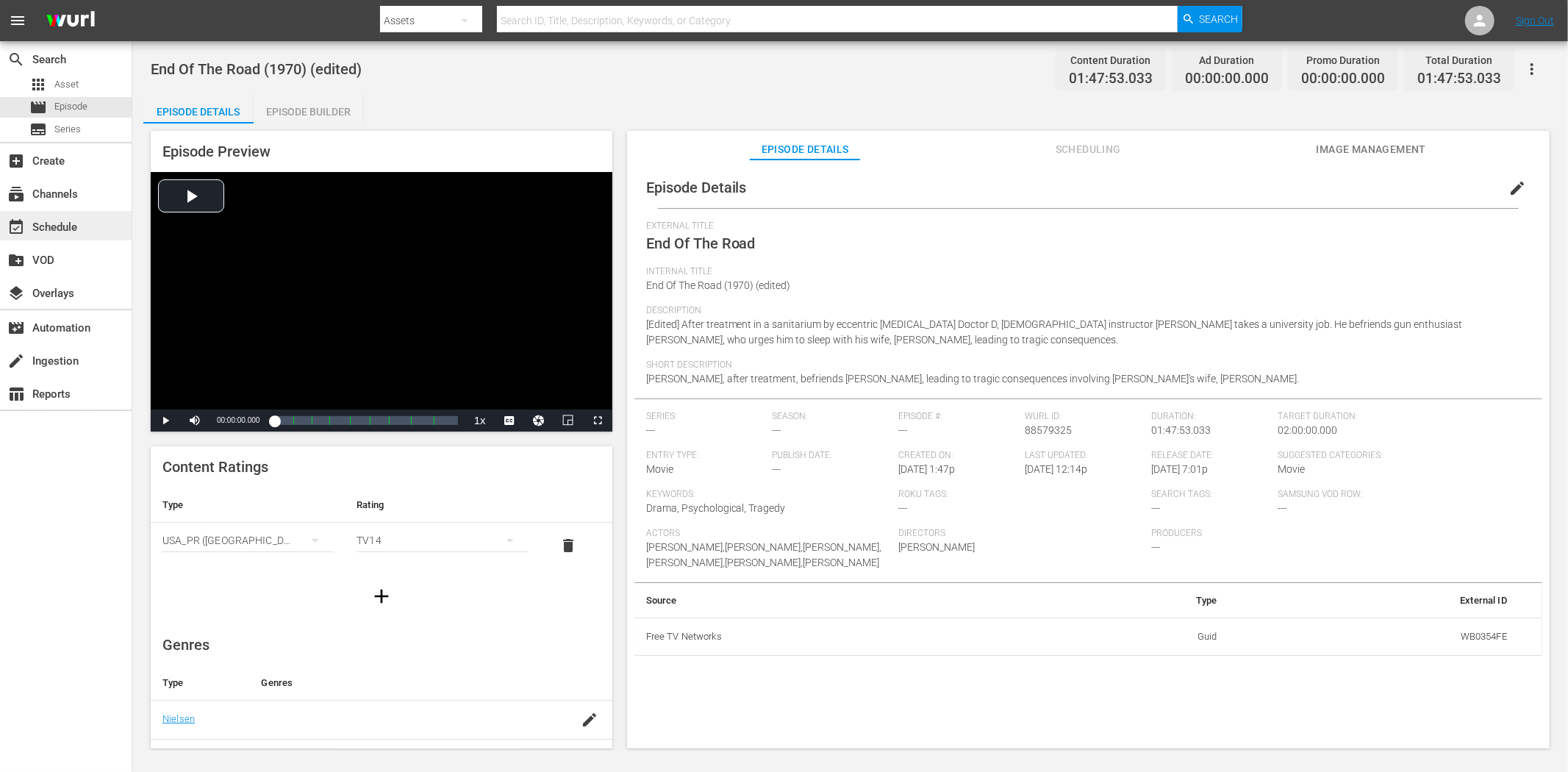
click at [62, 221] on div "event_available Schedule" at bounding box center [41, 225] width 83 height 13
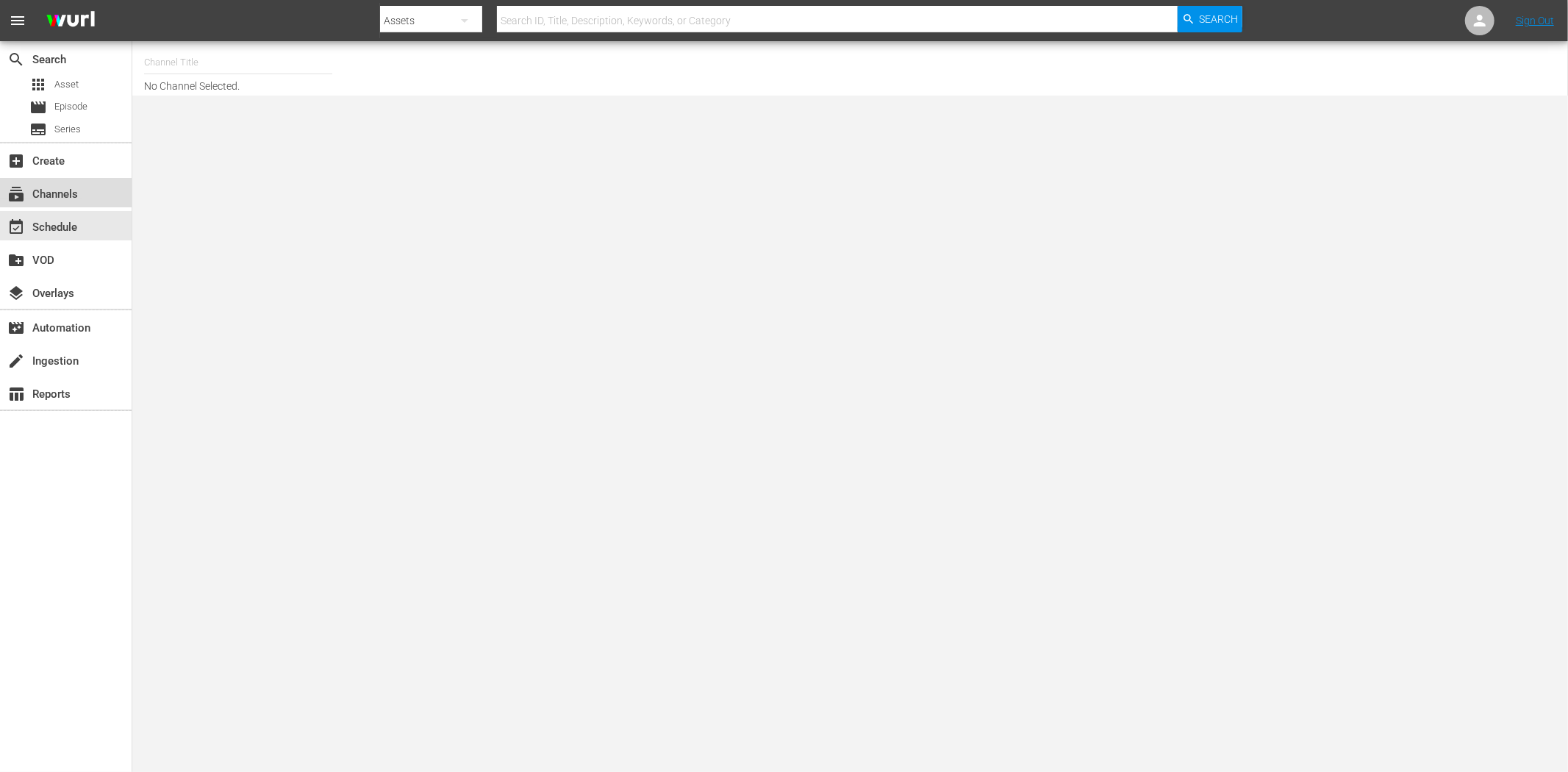
click at [30, 189] on div "subscriptions Channels" at bounding box center [41, 192] width 83 height 13
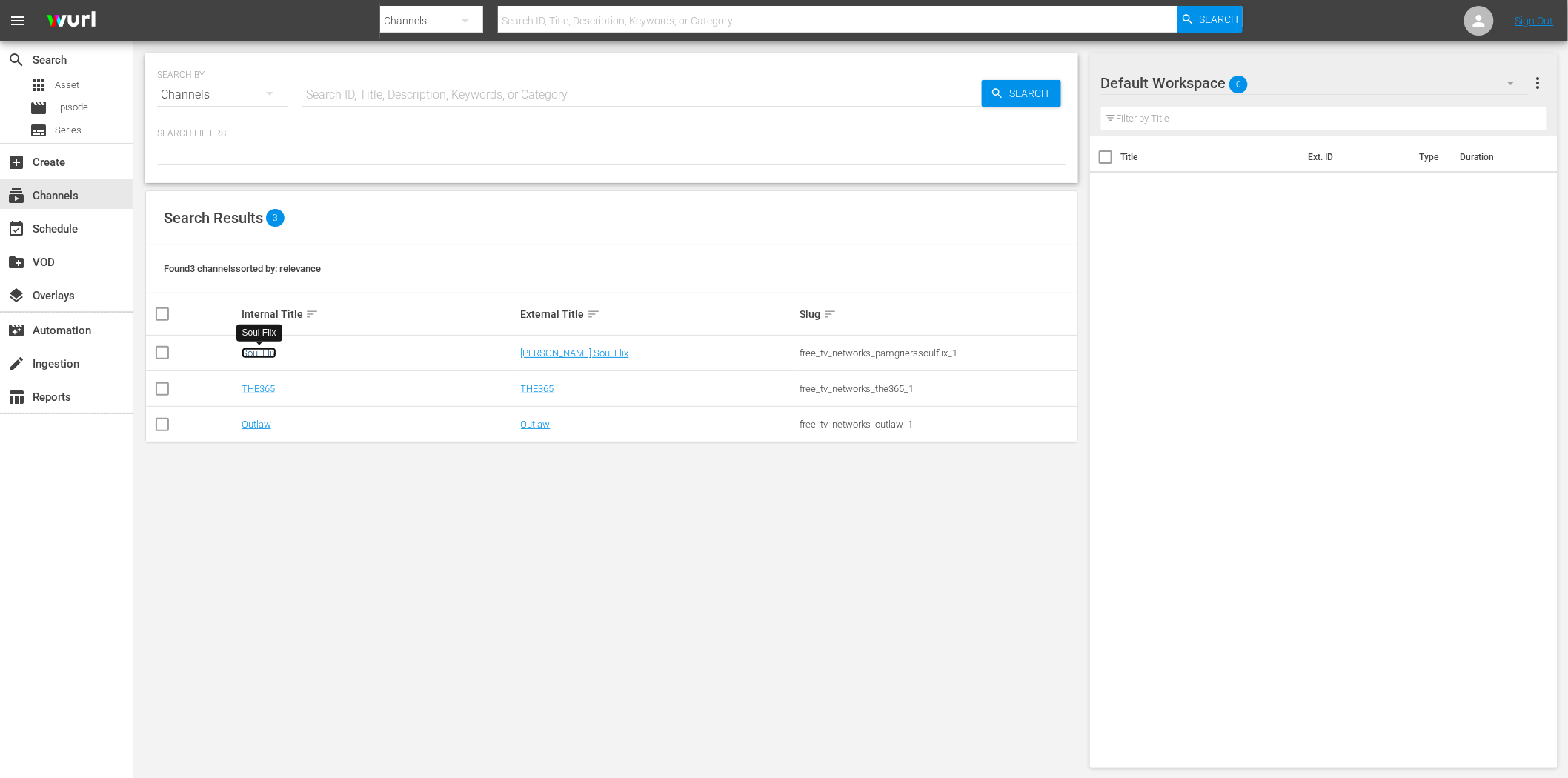
click at [252, 352] on link "Soul Flix" at bounding box center [258, 353] width 35 height 11
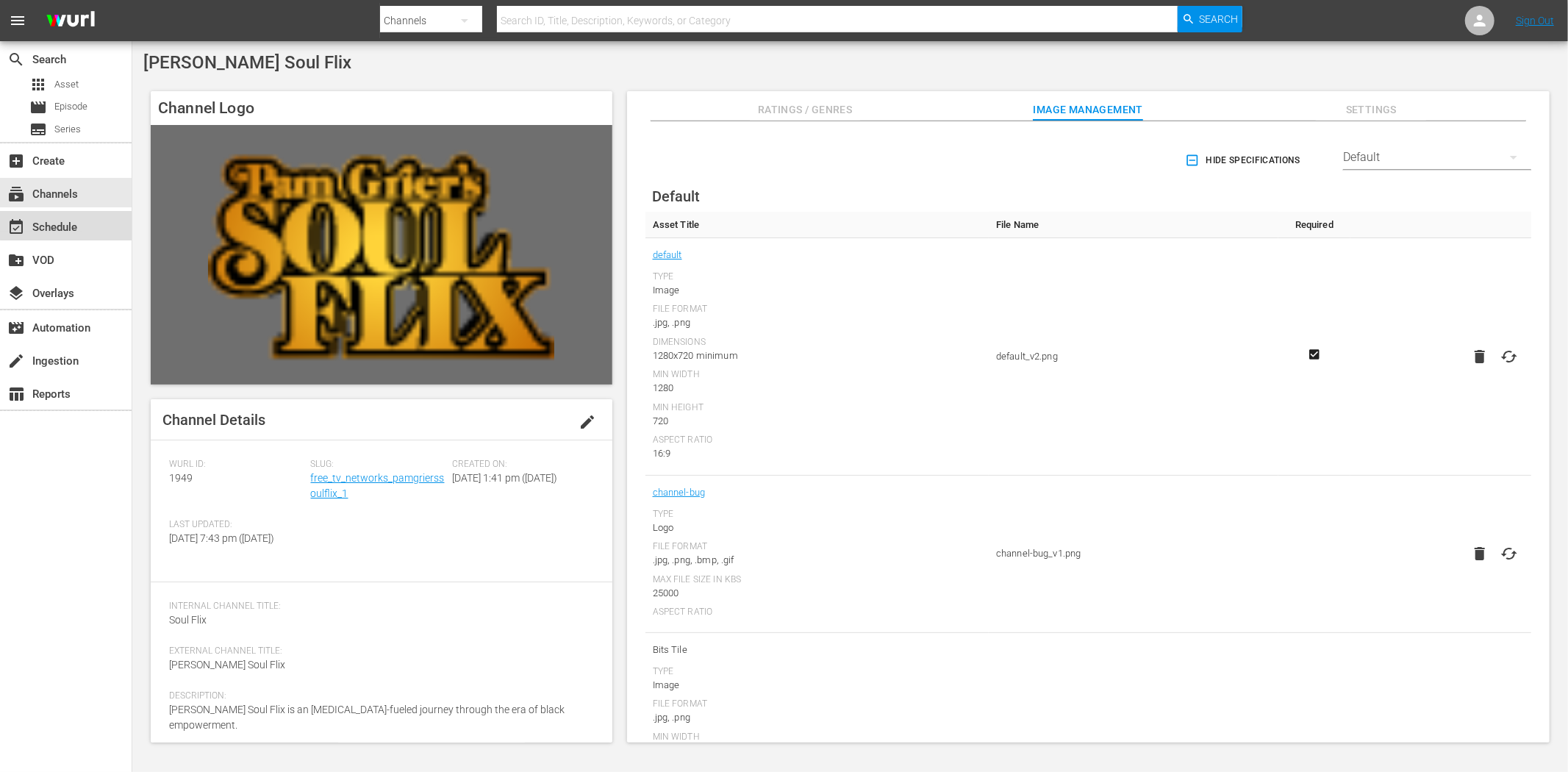
click at [67, 218] on div "event_available Schedule" at bounding box center [41, 225] width 83 height 13
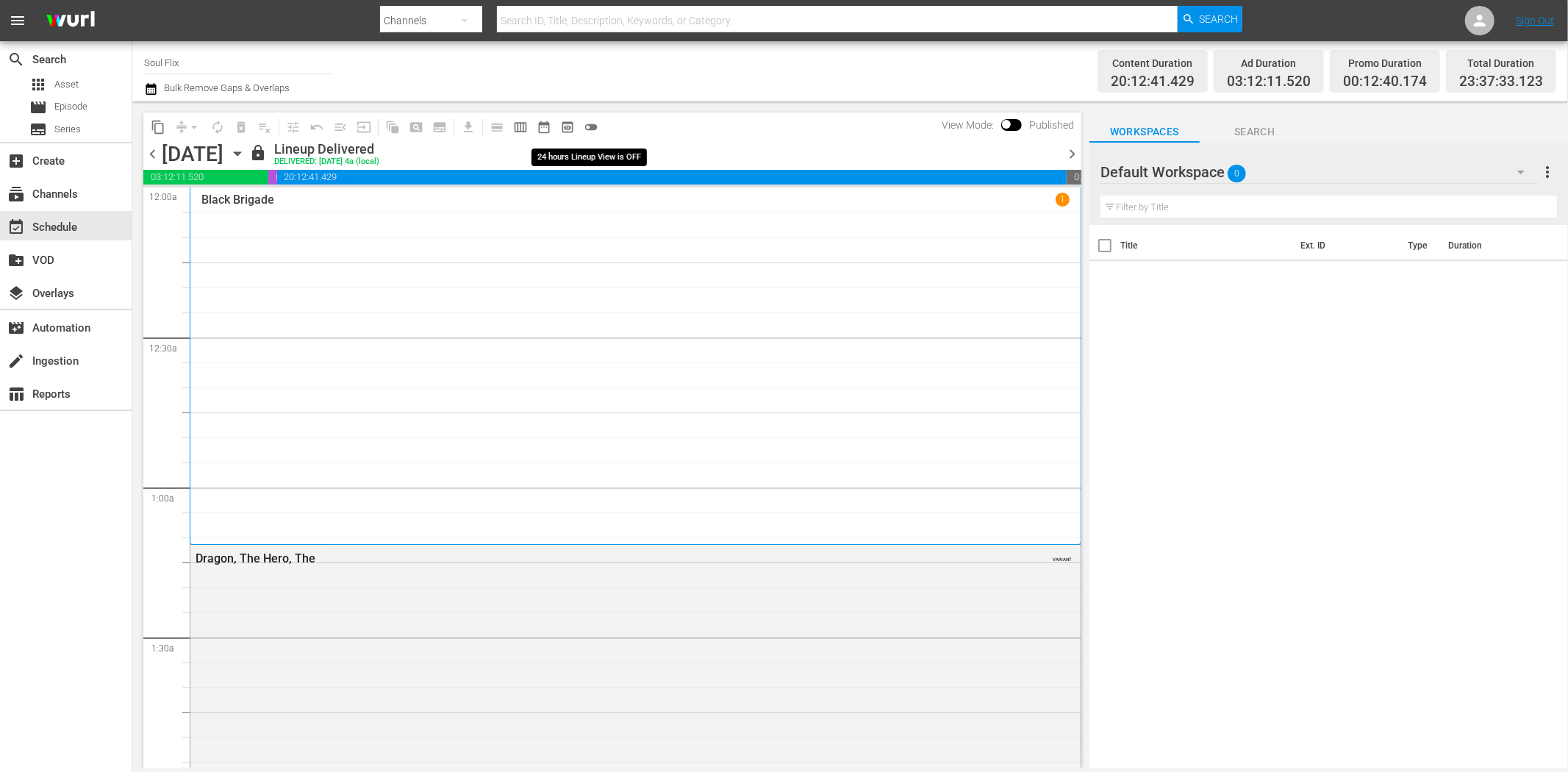
click at [597, 122] on span "toggle_off" at bounding box center [591, 127] width 15 height 15
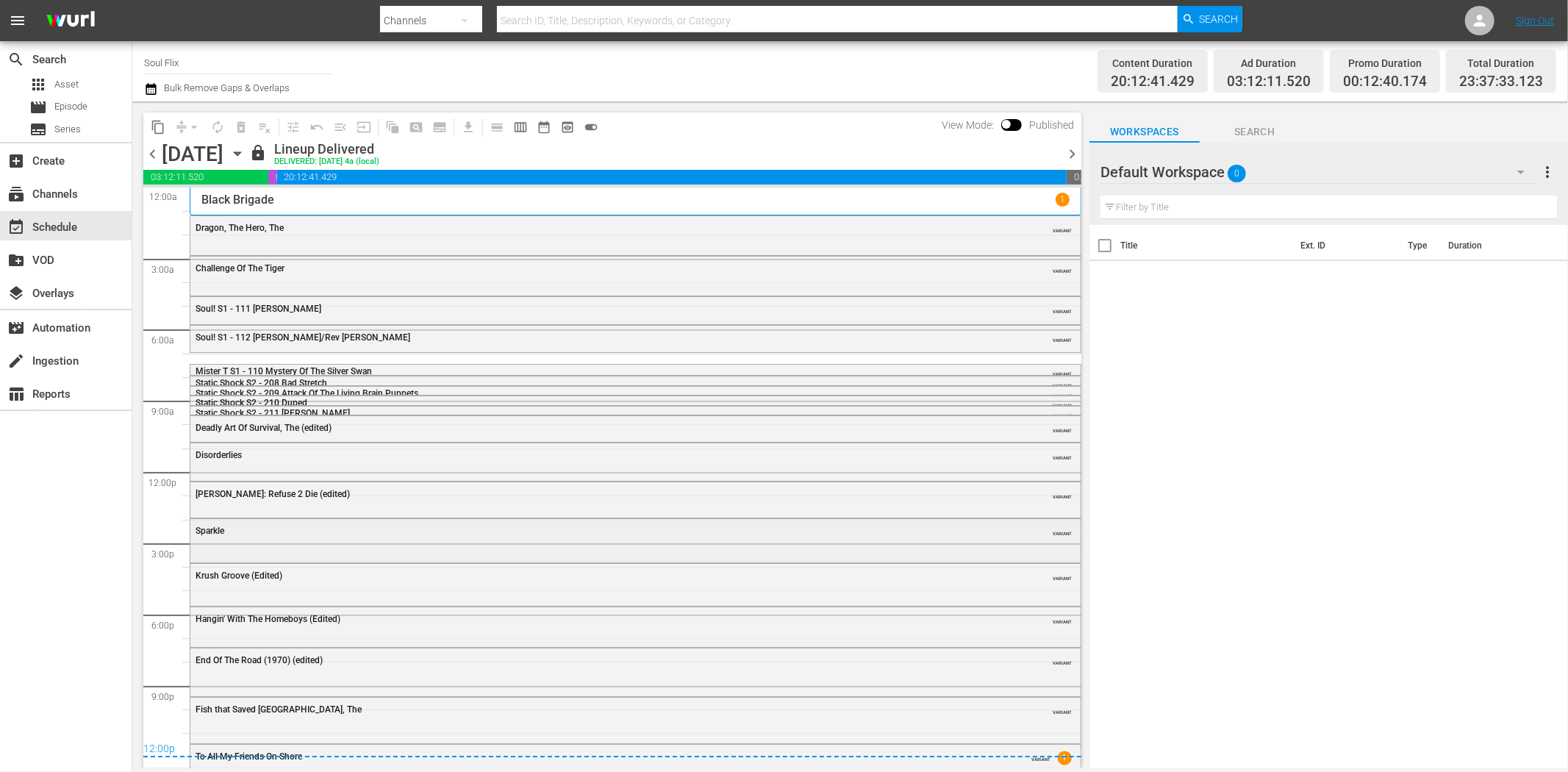
scroll to position [8, 0]
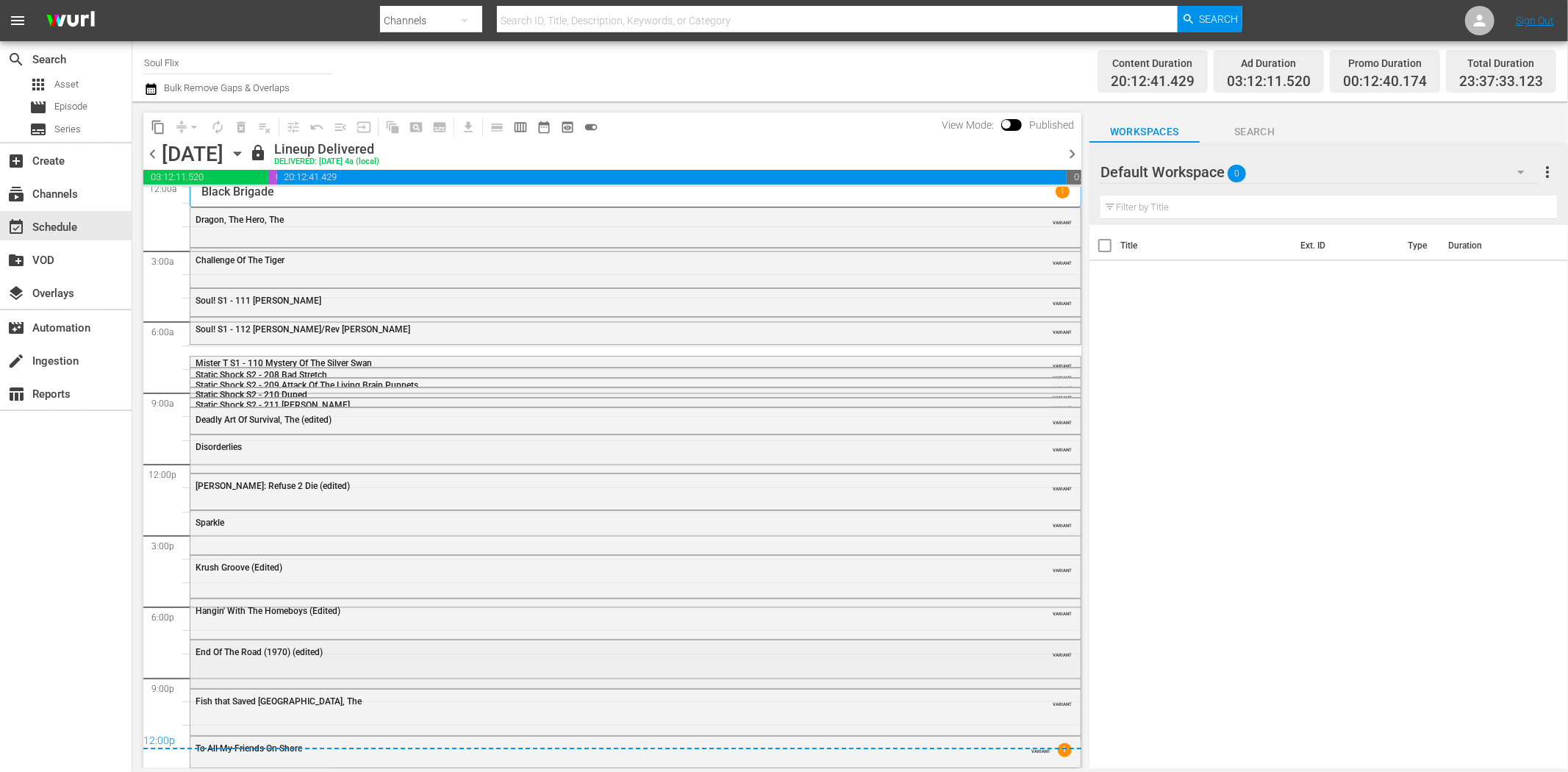
click at [325, 663] on div "End Of The Road (1970) (edited) VARIANT" at bounding box center [636, 663] width 891 height 45
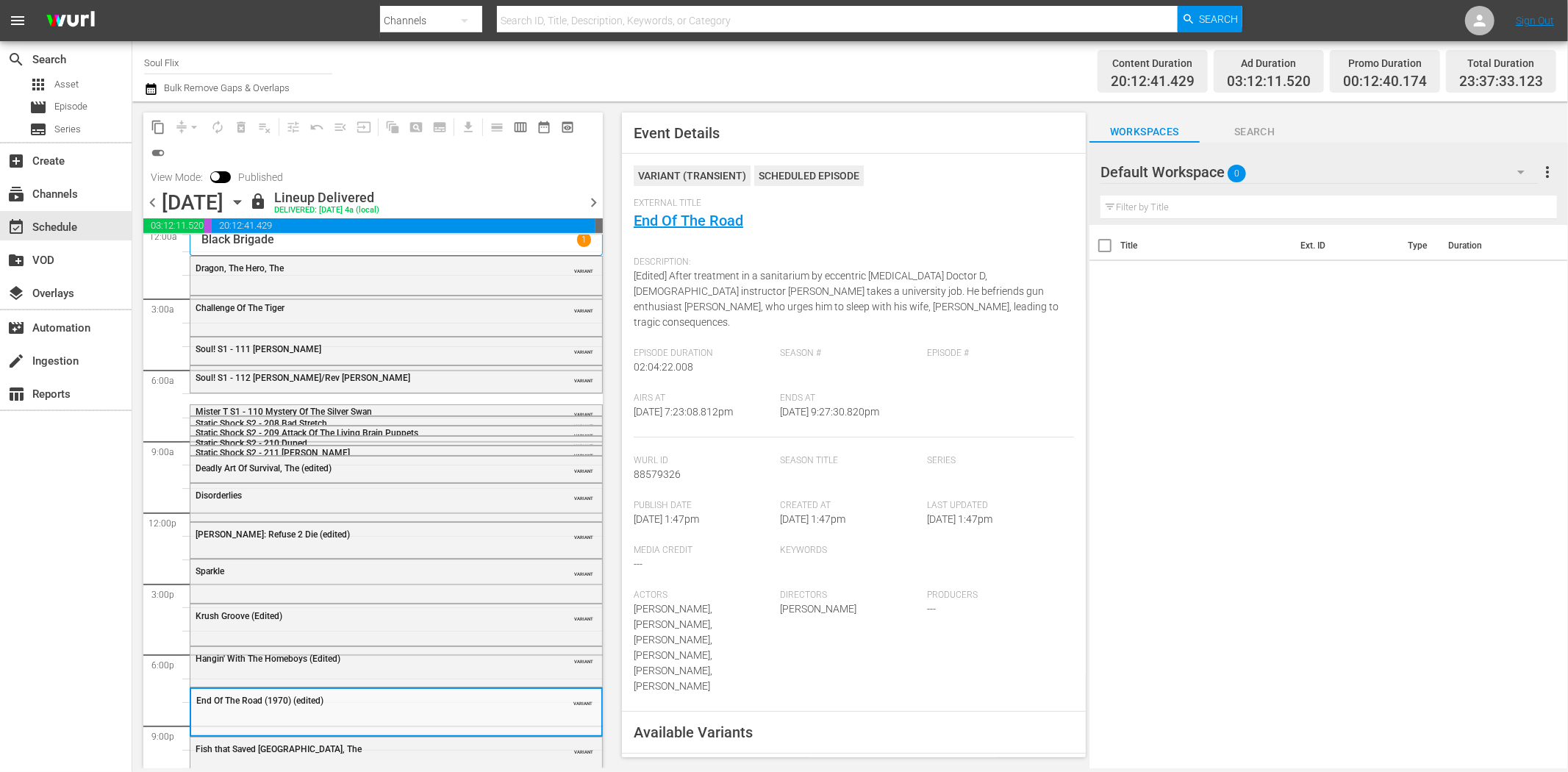
click at [598, 203] on span "chevron_right" at bounding box center [594, 202] width 19 height 19
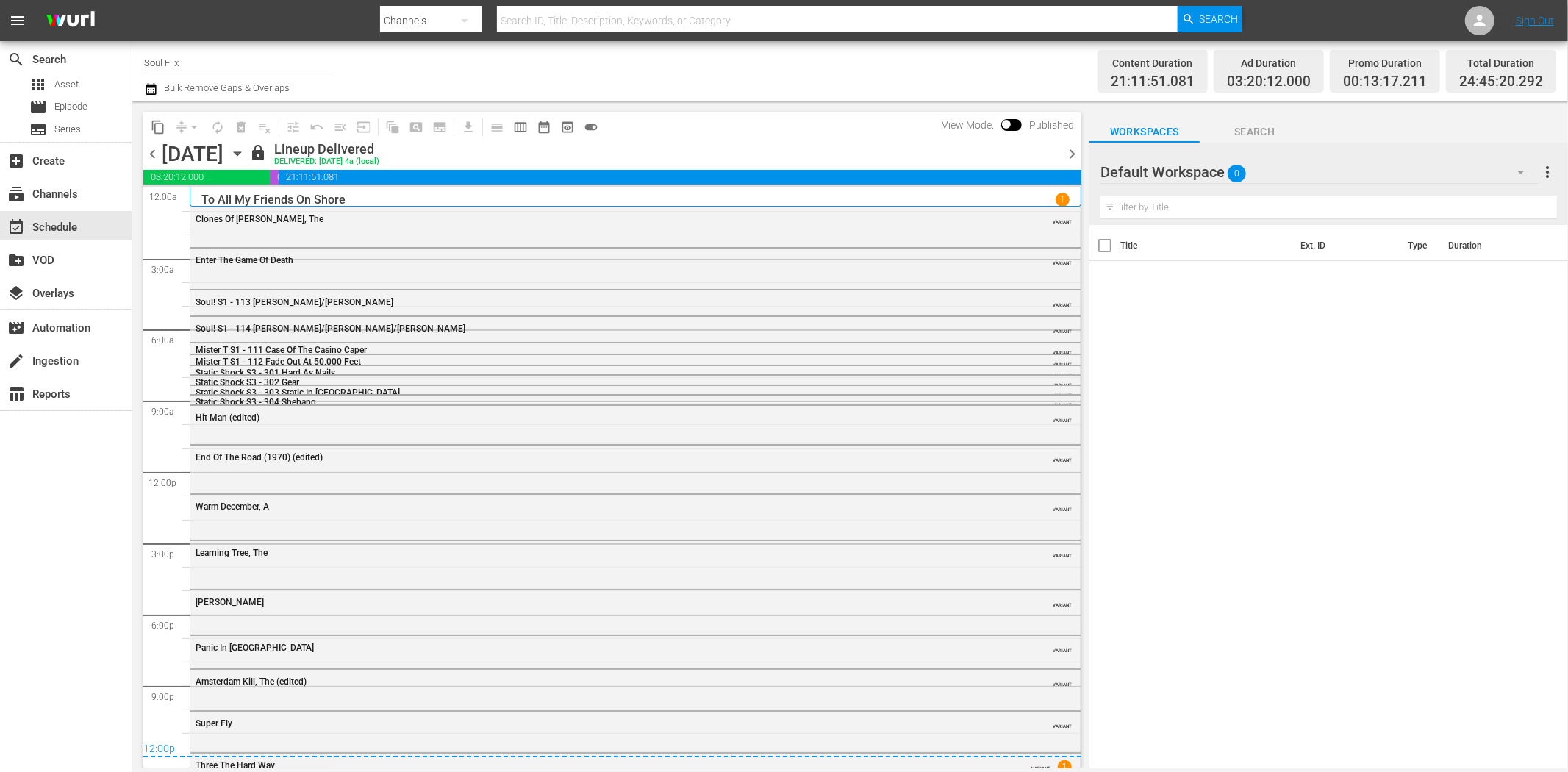
click at [154, 155] on span "chevron_left" at bounding box center [153, 154] width 19 height 19
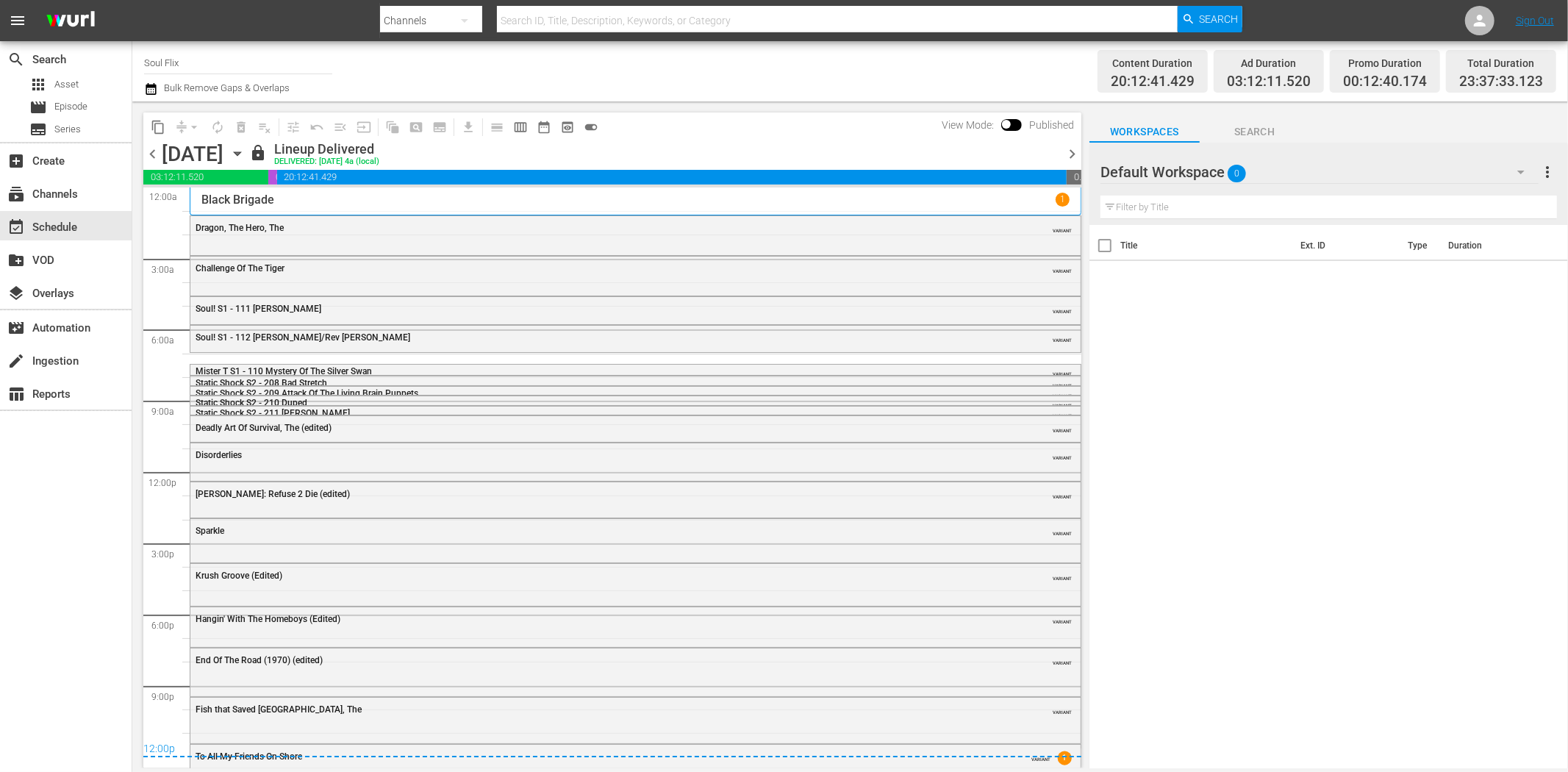
click at [157, 157] on span "chevron_left" at bounding box center [153, 154] width 19 height 19
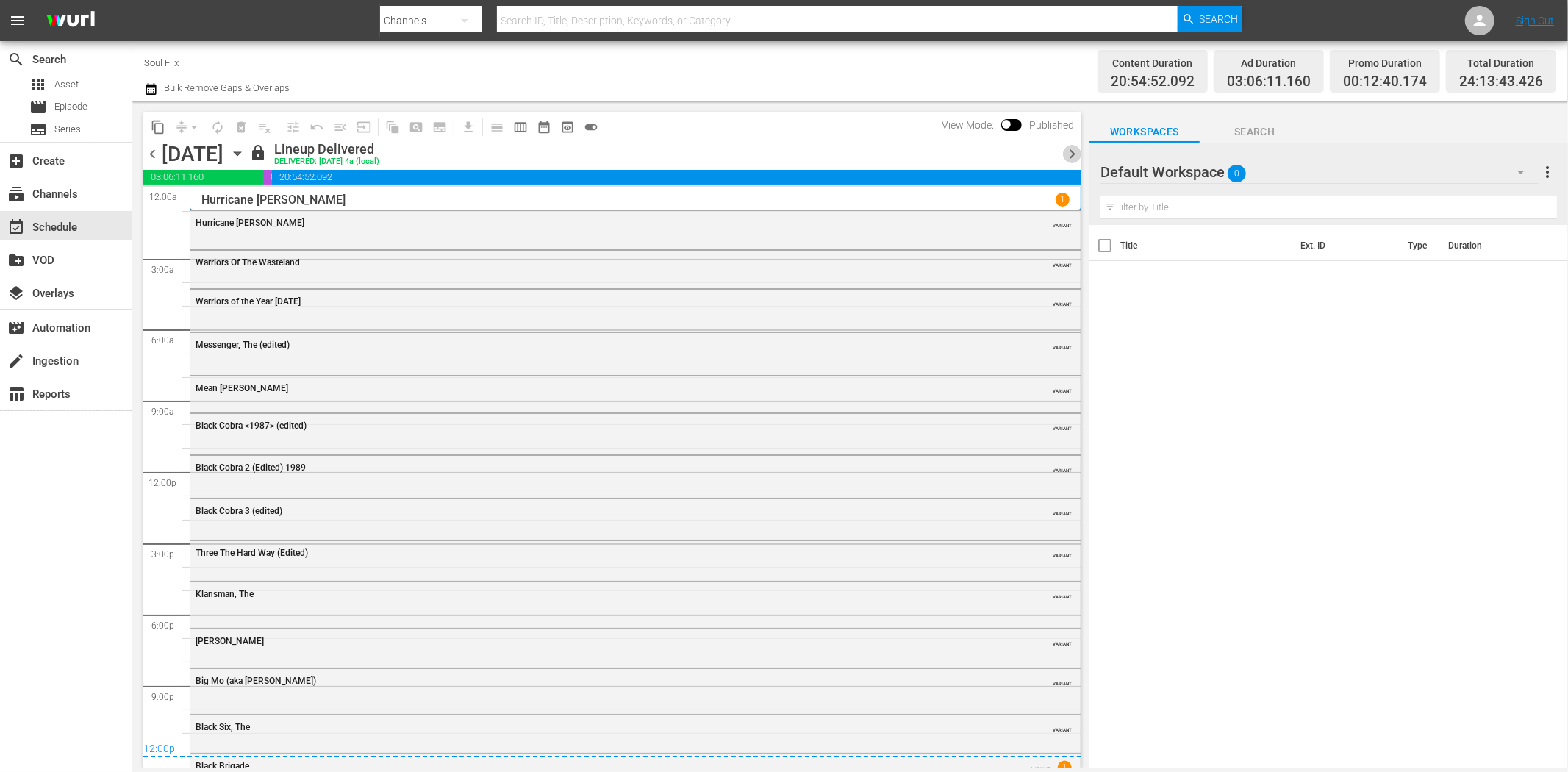
click at [1066, 152] on span "chevron_right" at bounding box center [1073, 154] width 19 height 19
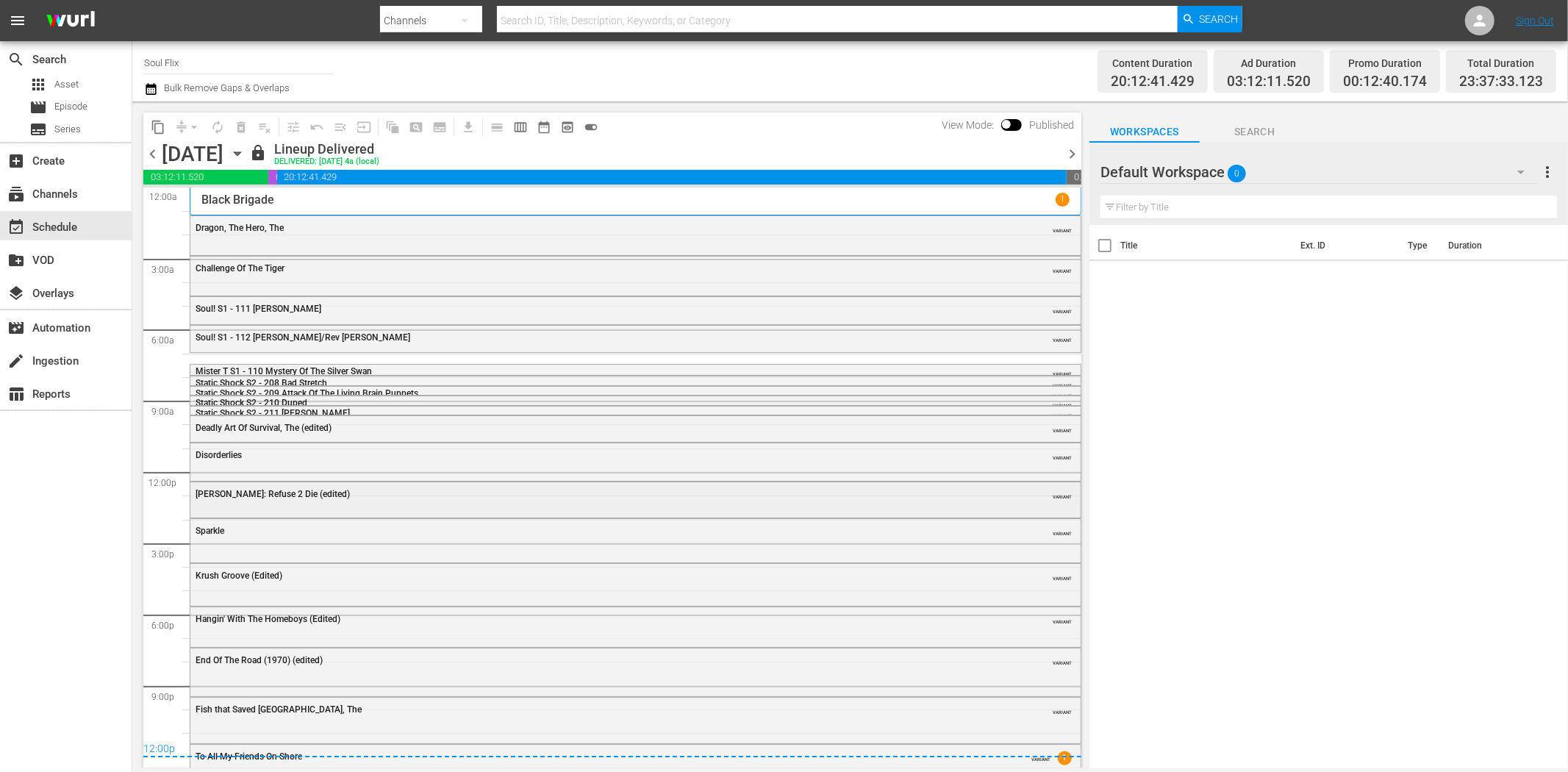
click at [290, 494] on span "[PERSON_NAME]: Refuse 2 Die (edited)" at bounding box center [273, 494] width 154 height 10
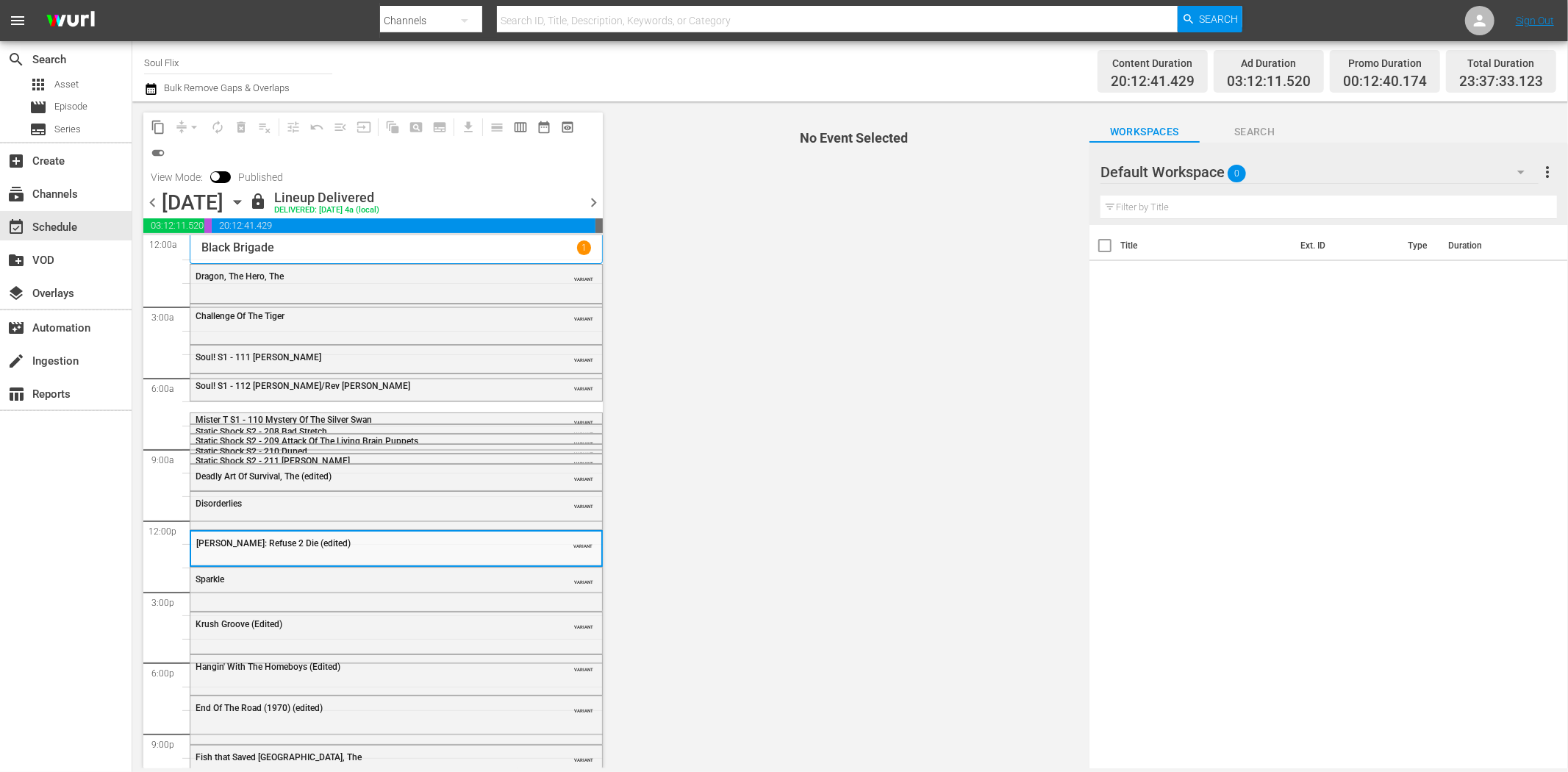
click at [290, 494] on div "Disorderlies VARIANT" at bounding box center [396, 503] width 412 height 22
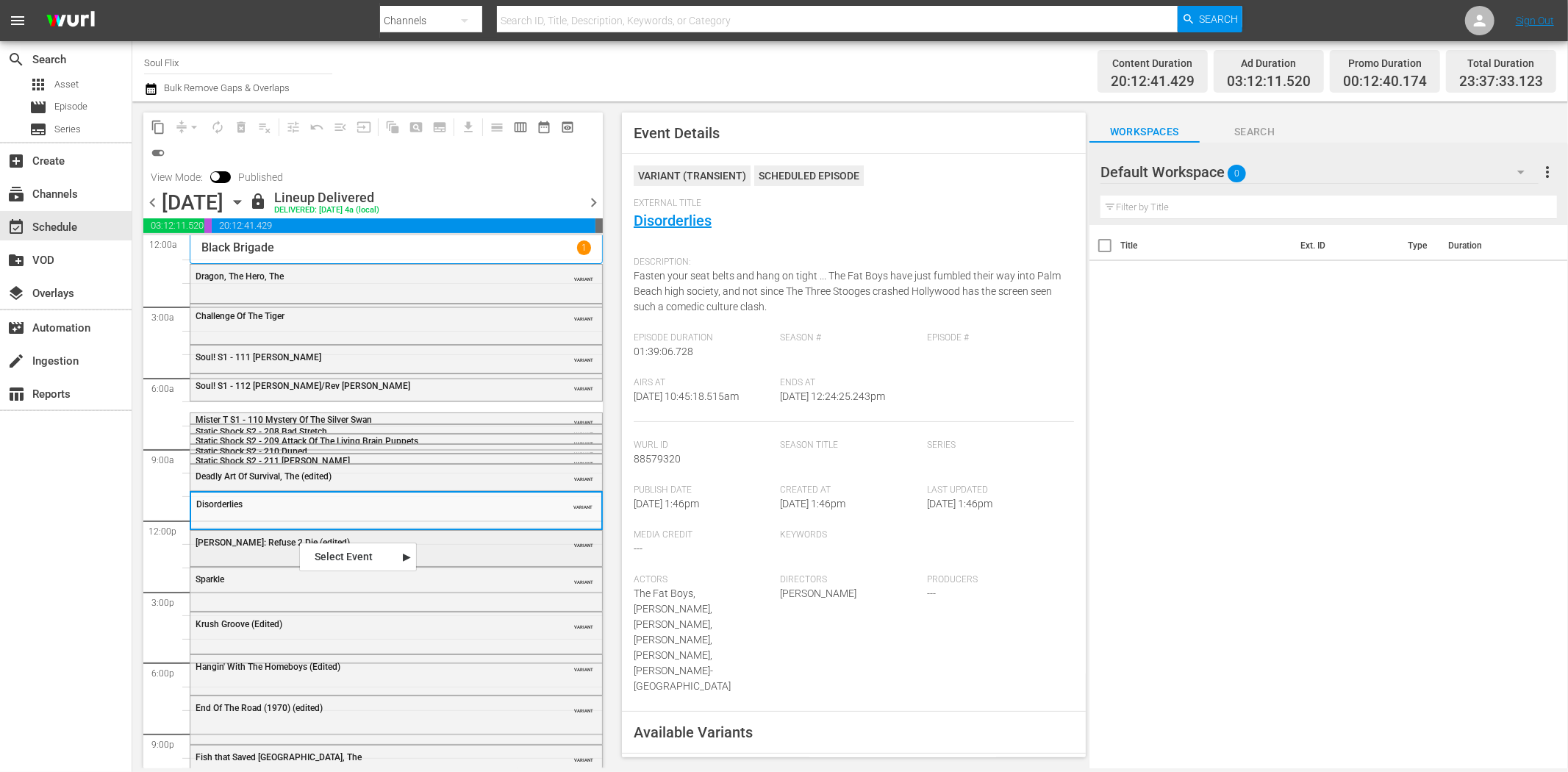
click at [510, 534] on div "[PERSON_NAME]: Refuse 2 Die (edited) VARIANT" at bounding box center [396, 542] width 412 height 22
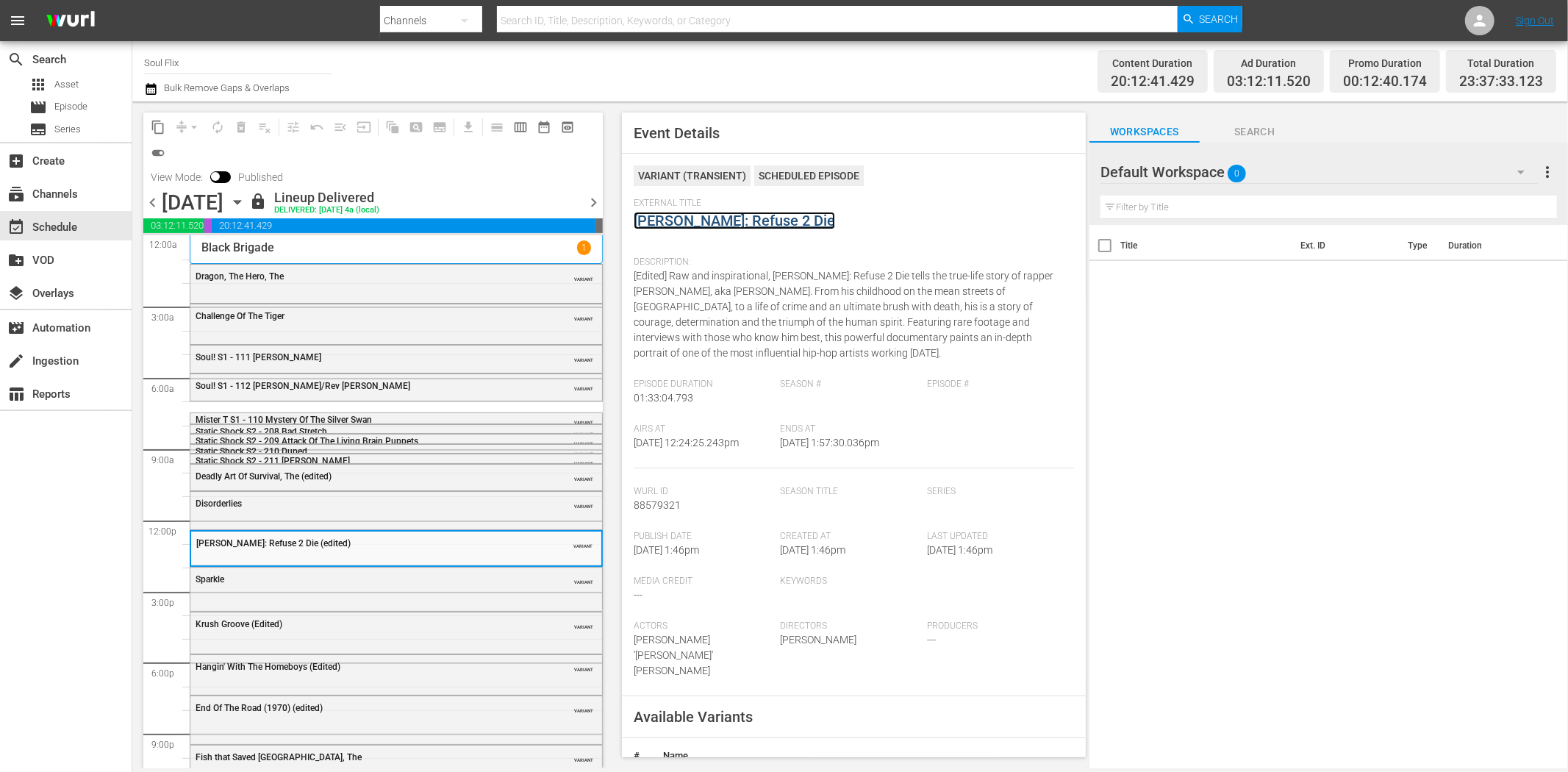
click at [752, 217] on link "[PERSON_NAME]: Refuse 2 Die" at bounding box center [734, 220] width 201 height 18
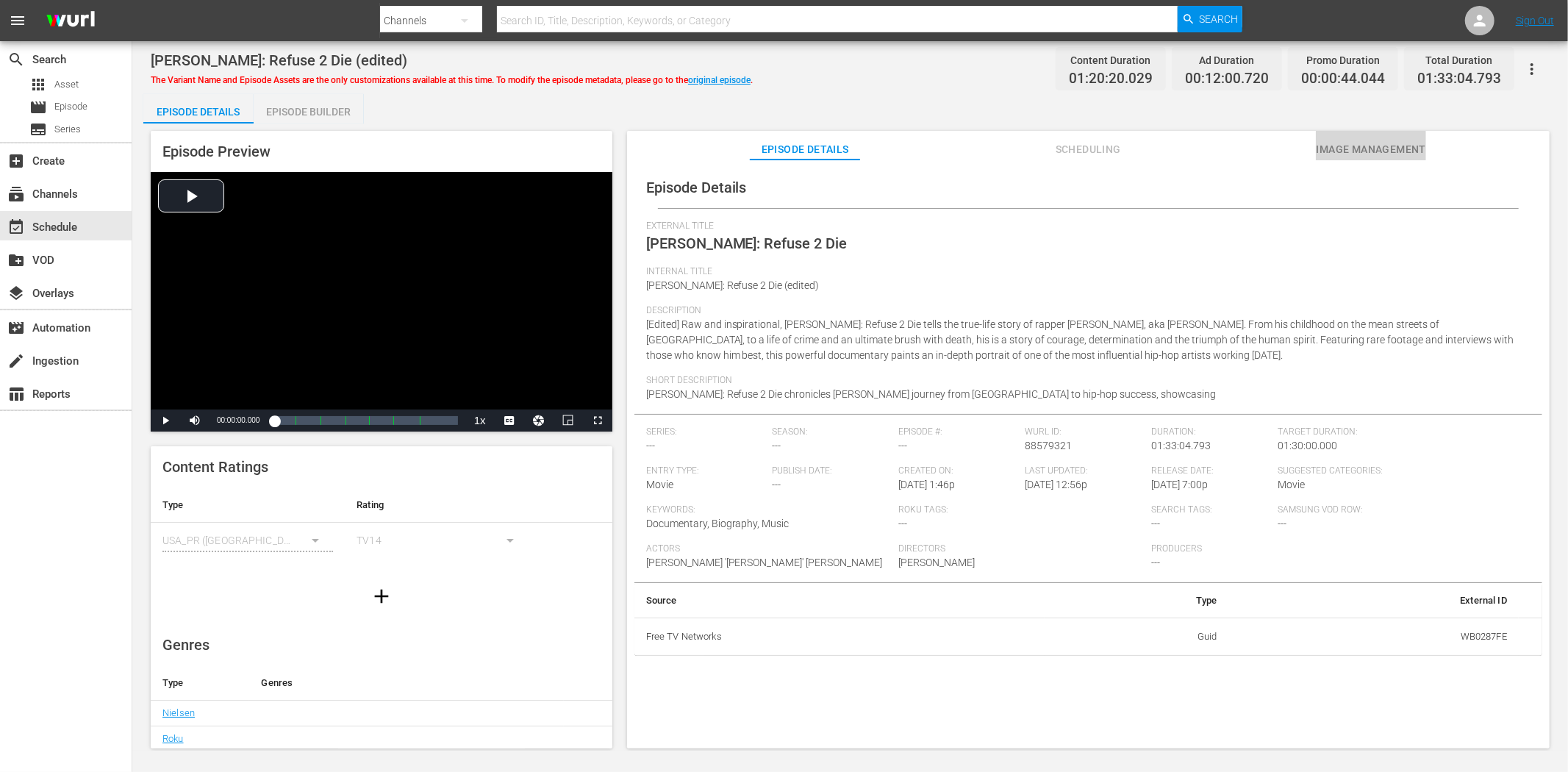
click at [1362, 142] on span "Image Management" at bounding box center [1371, 149] width 110 height 19
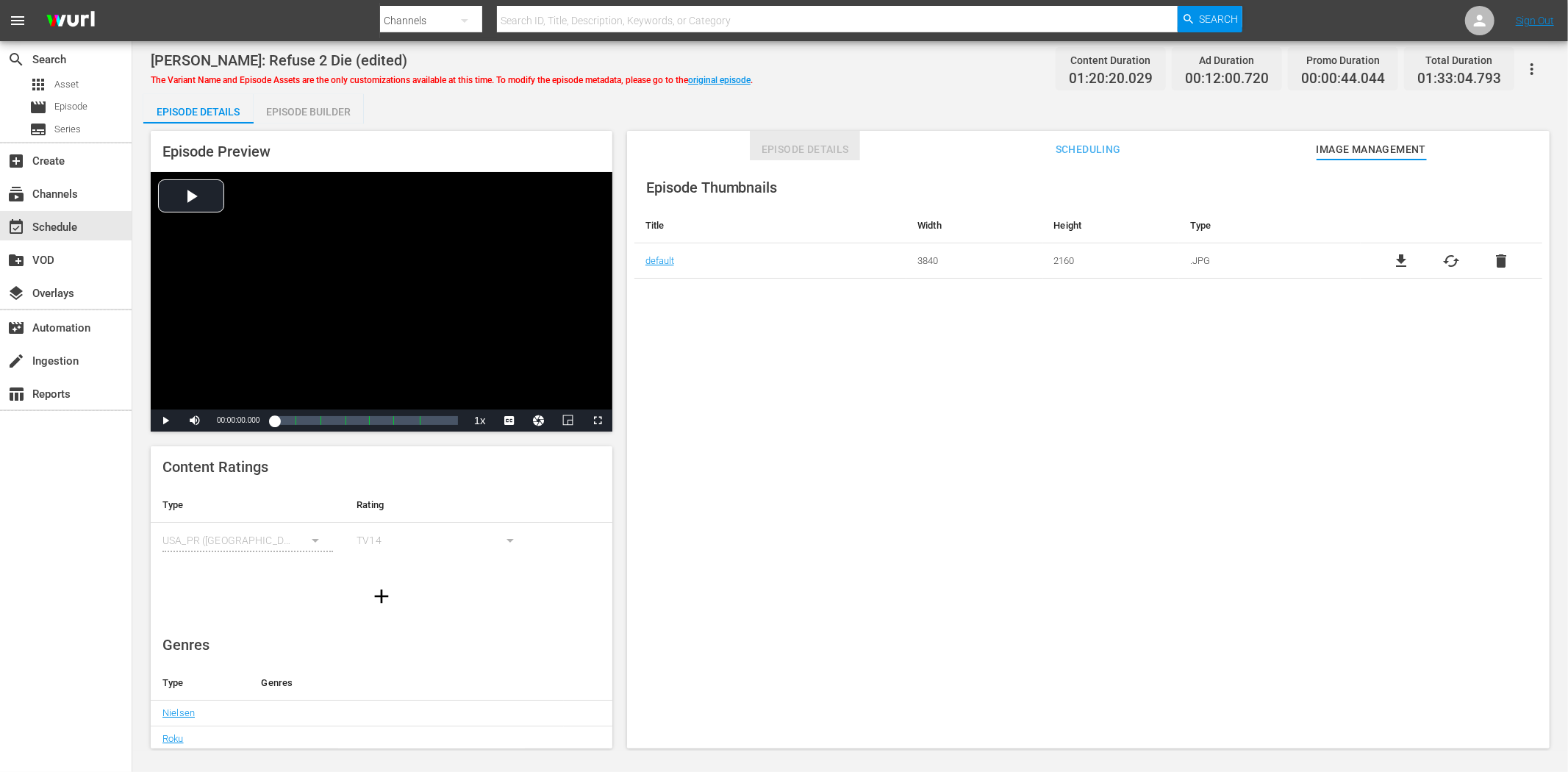
click at [772, 148] on span "Episode Details" at bounding box center [804, 149] width 110 height 19
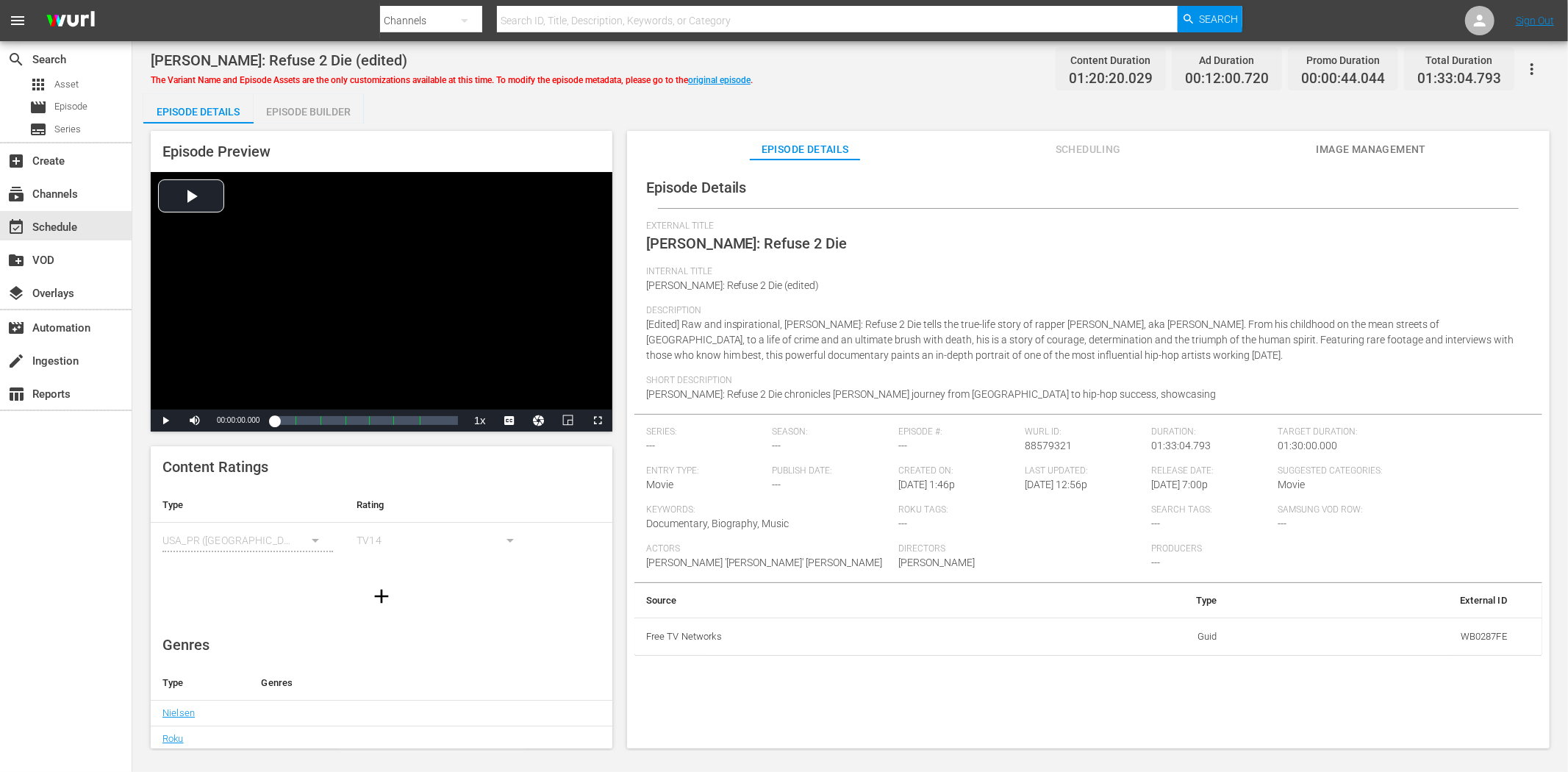
click at [994, 314] on span "Description" at bounding box center [1085, 311] width 877 height 12
